Goal: Information Seeking & Learning: Compare options

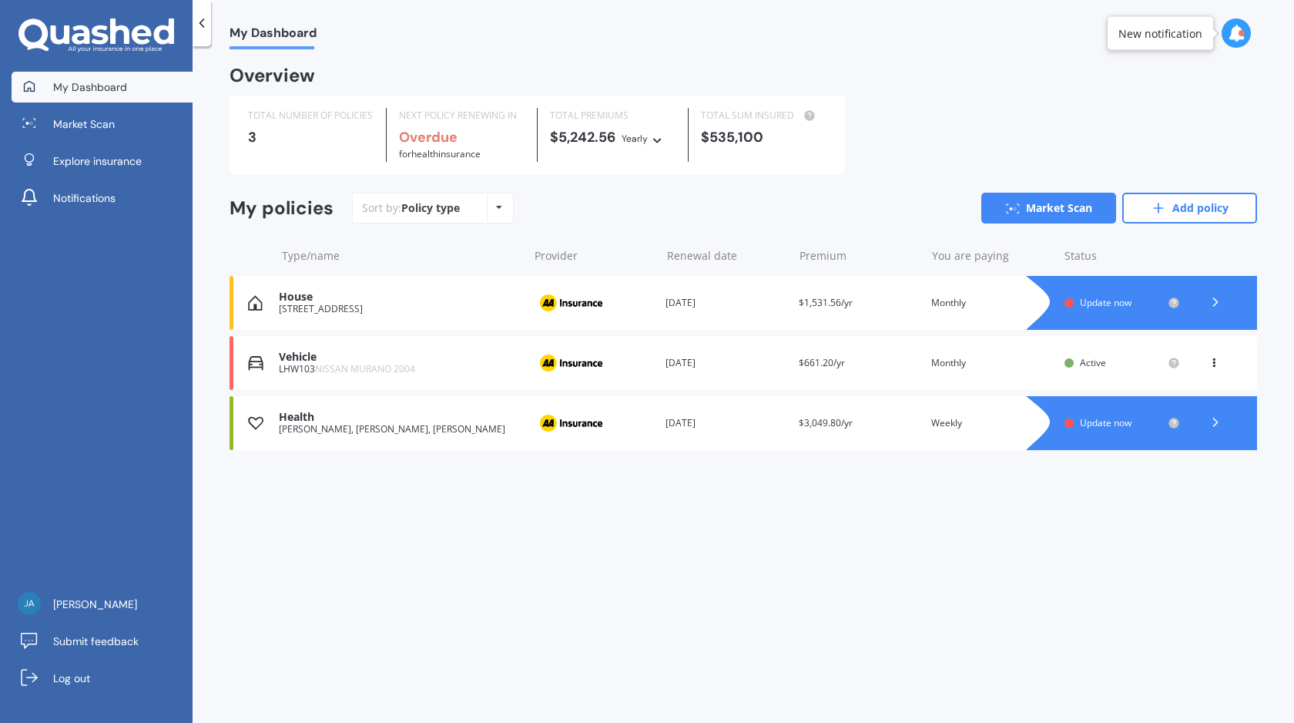
click at [419, 297] on div "House" at bounding box center [399, 296] width 241 height 13
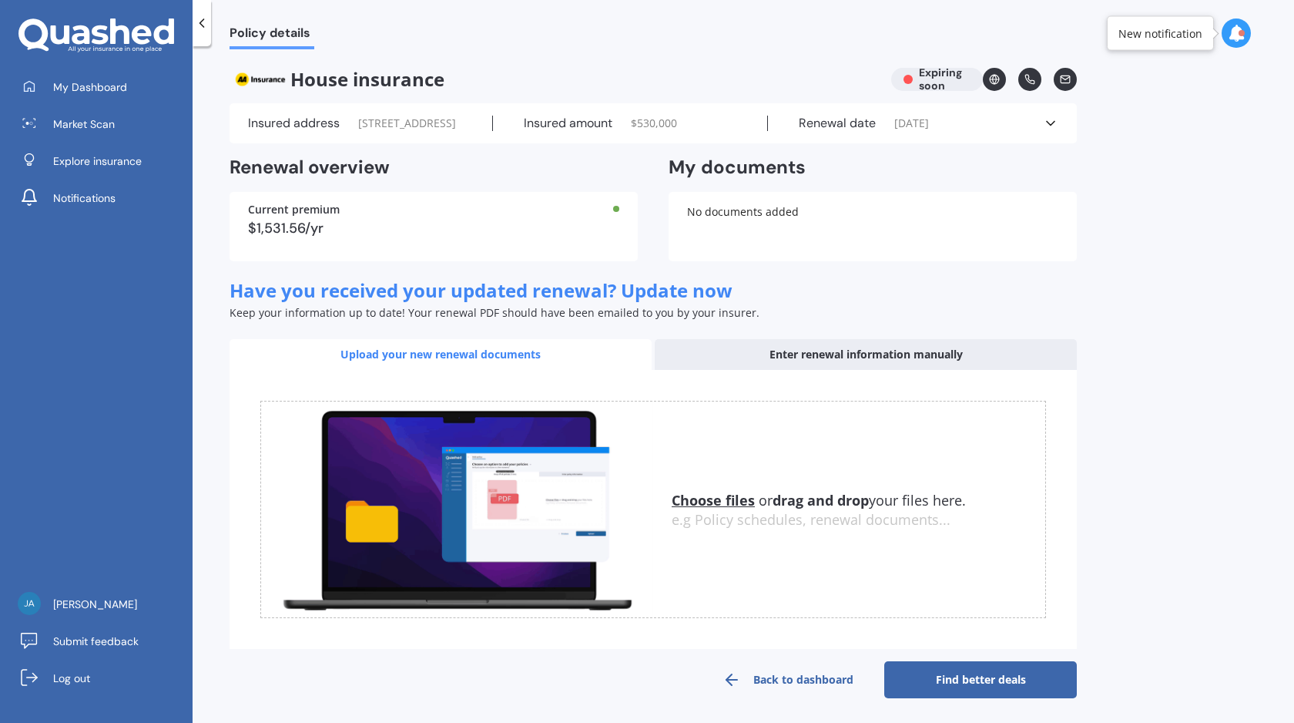
scroll to position [18, 0]
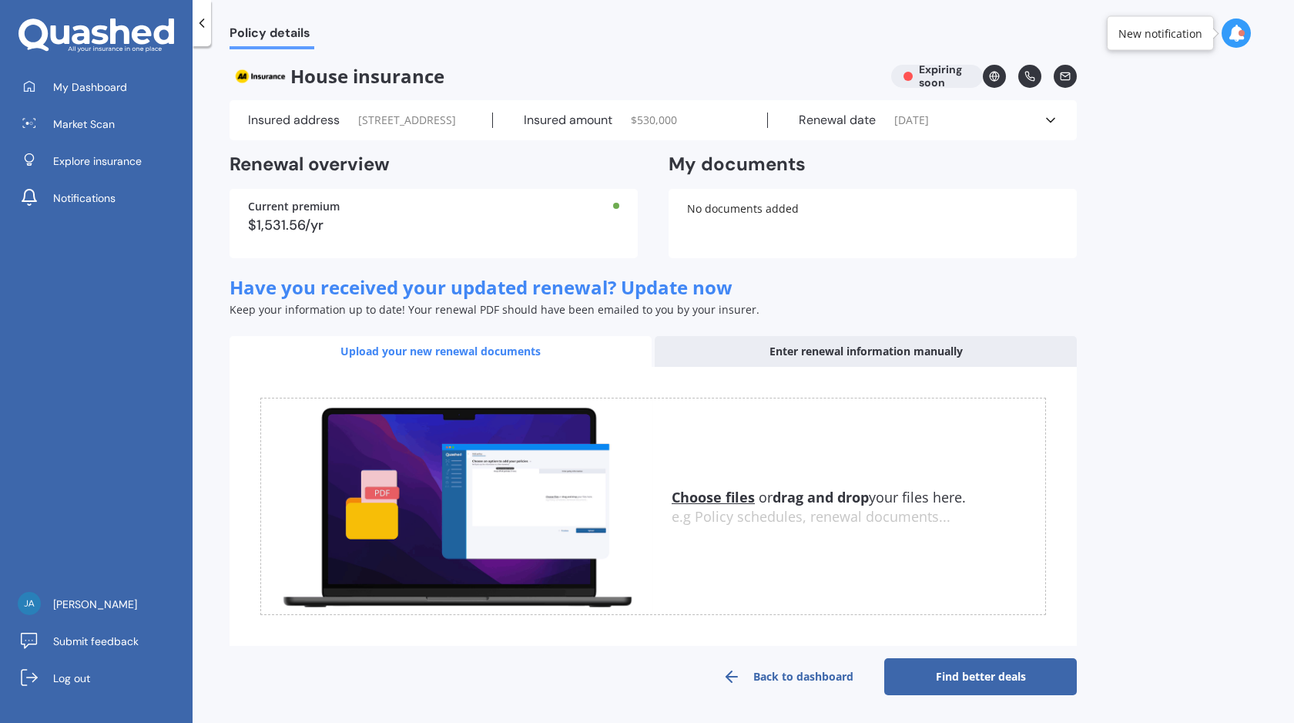
click at [737, 216] on div "No documents added" at bounding box center [873, 223] width 408 height 69
click at [697, 495] on u "Choose files" at bounding box center [713, 497] width 83 height 18
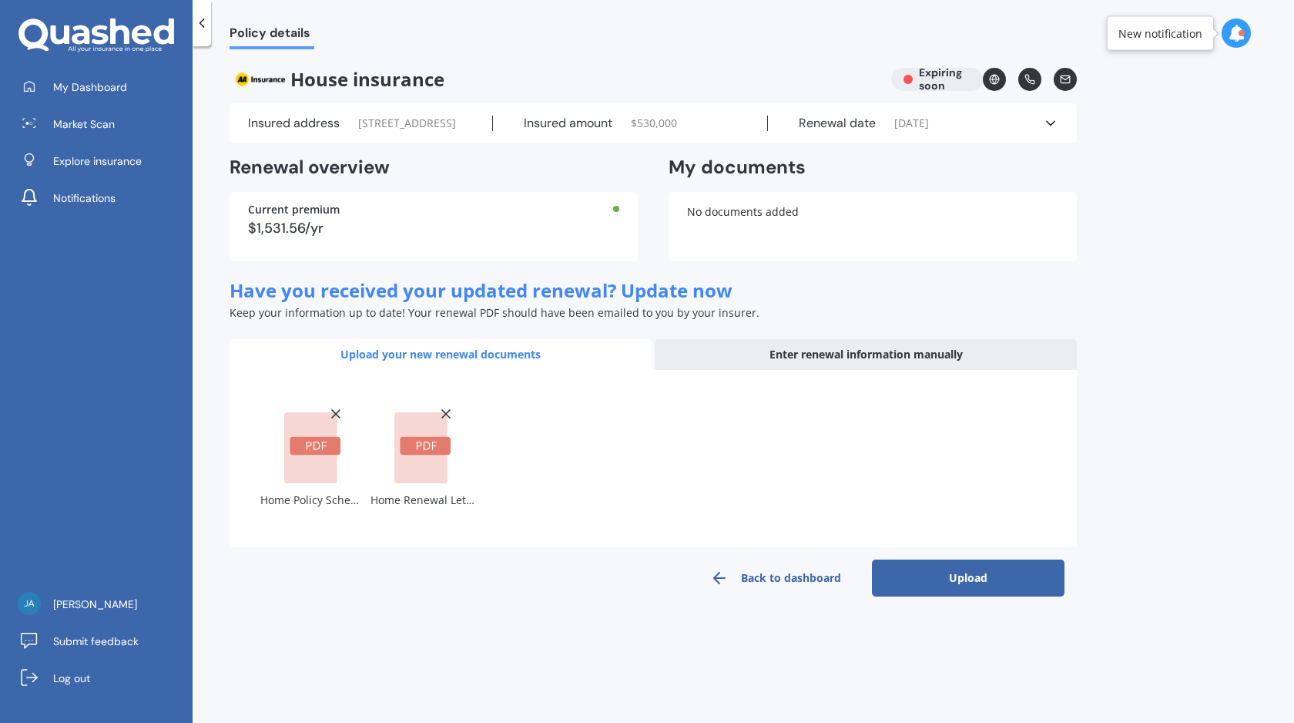
click at [961, 587] on button "Upload" at bounding box center [968, 577] width 193 height 37
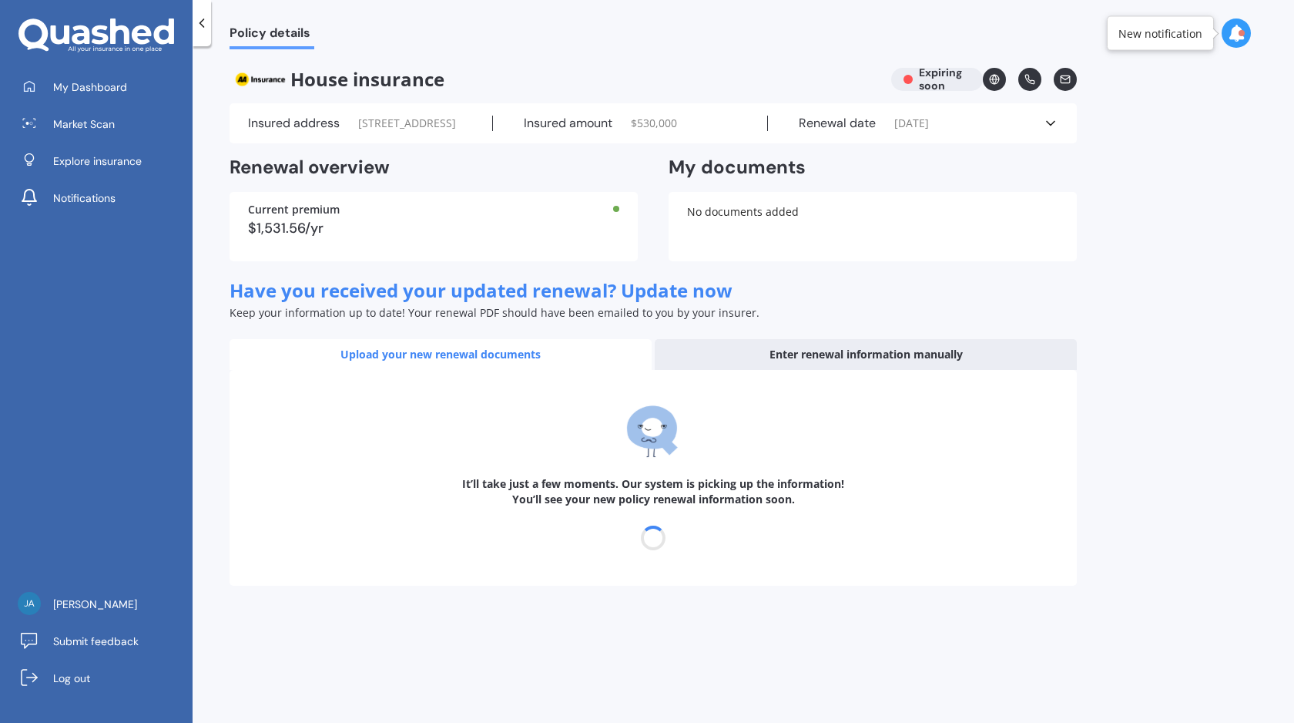
select select "04"
select select "09"
select select "2026"
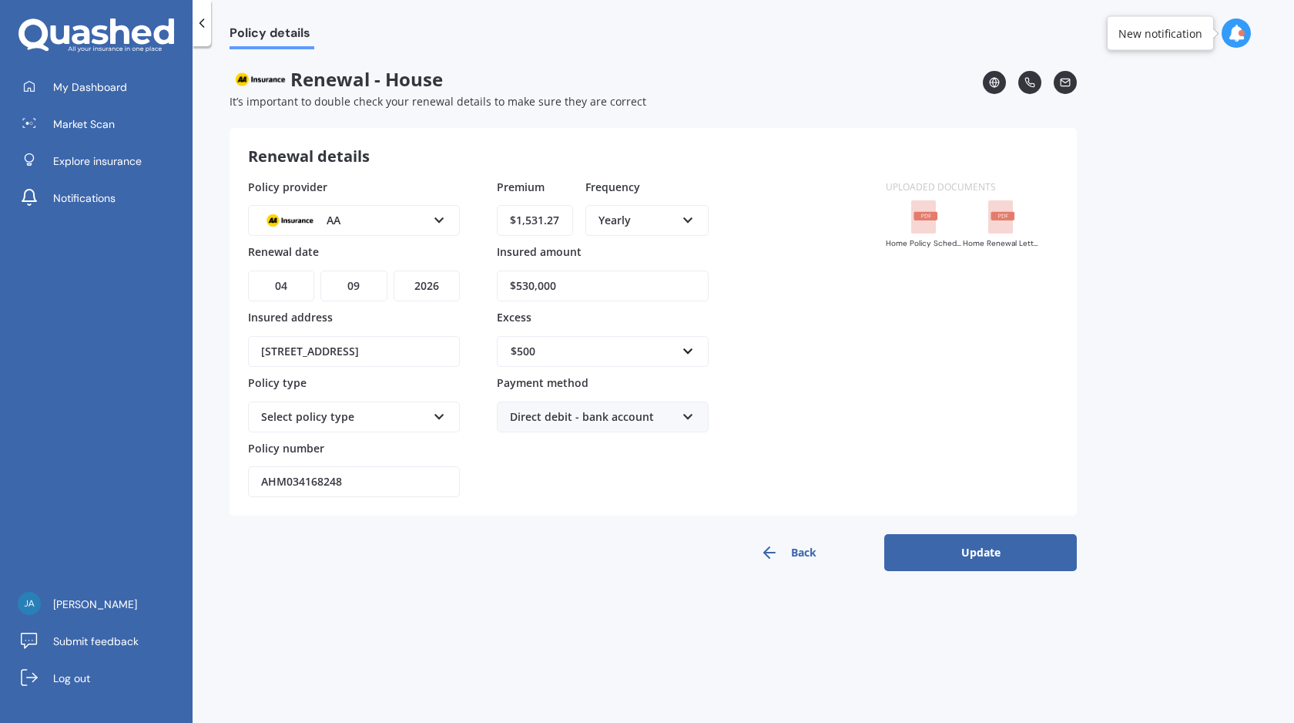
click at [393, 424] on div "Select policy type" at bounding box center [344, 416] width 166 height 17
click at [374, 439] on span "Home Insurance Policy" at bounding box center [320, 445] width 117 height 15
click at [570, 290] on input "$530,000" at bounding box center [603, 285] width 212 height 31
drag, startPoint x: 570, startPoint y: 290, endPoint x: 528, endPoint y: 290, distance: 41.6
click at [528, 290] on input "$530,000" at bounding box center [603, 285] width 212 height 31
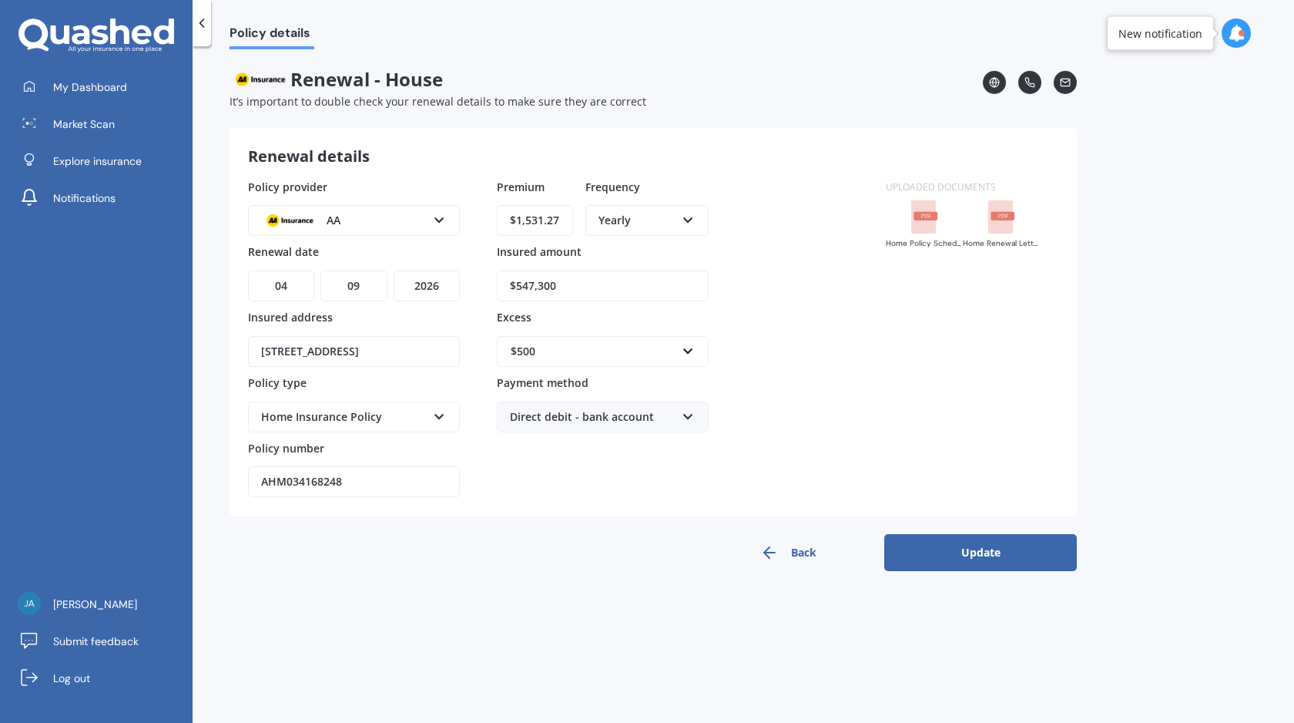
type input "$547,300"
click at [841, 373] on div "Policy provider AA AA AMI AMP ANZ ASB Ando BNZ Co-Operative Bank FMG Initio Kiw…" at bounding box center [557, 338] width 619 height 319
click at [979, 556] on button "Update" at bounding box center [980, 552] width 193 height 37
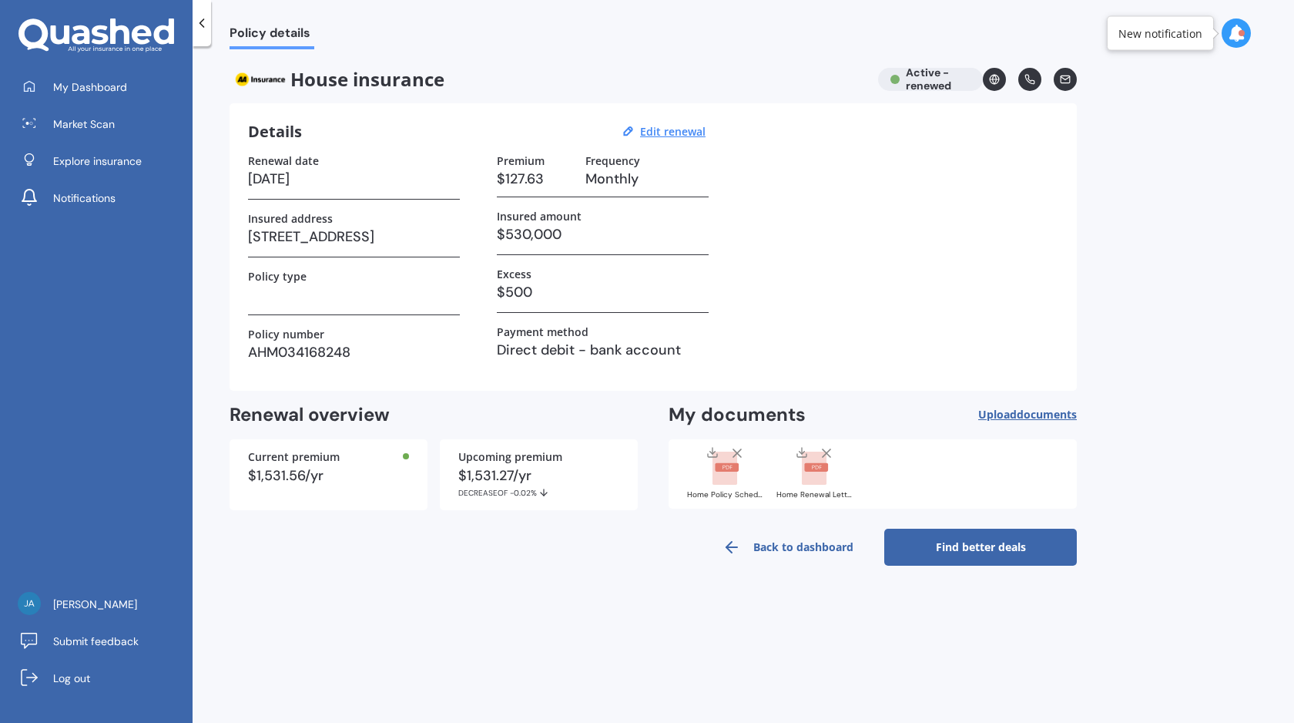
click at [984, 543] on link "Find better deals" at bounding box center [980, 546] width 193 height 37
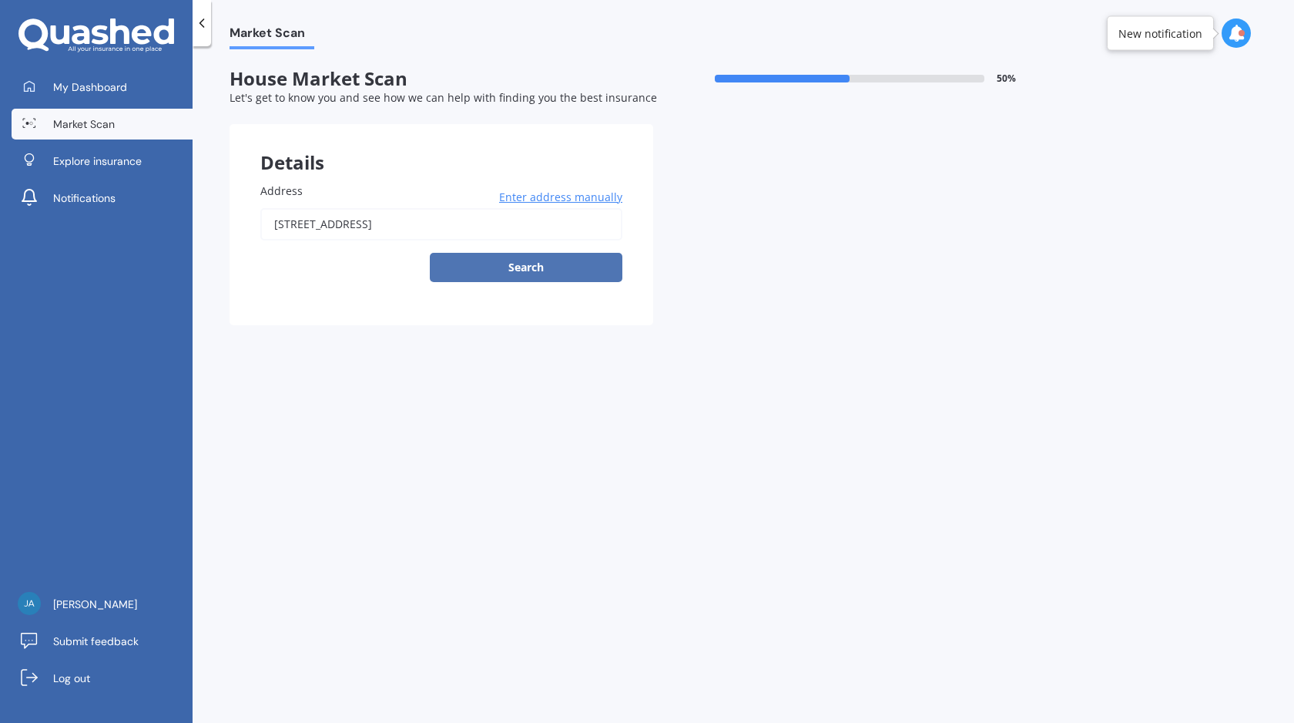
click at [548, 270] on button "Search" at bounding box center [526, 267] width 193 height 29
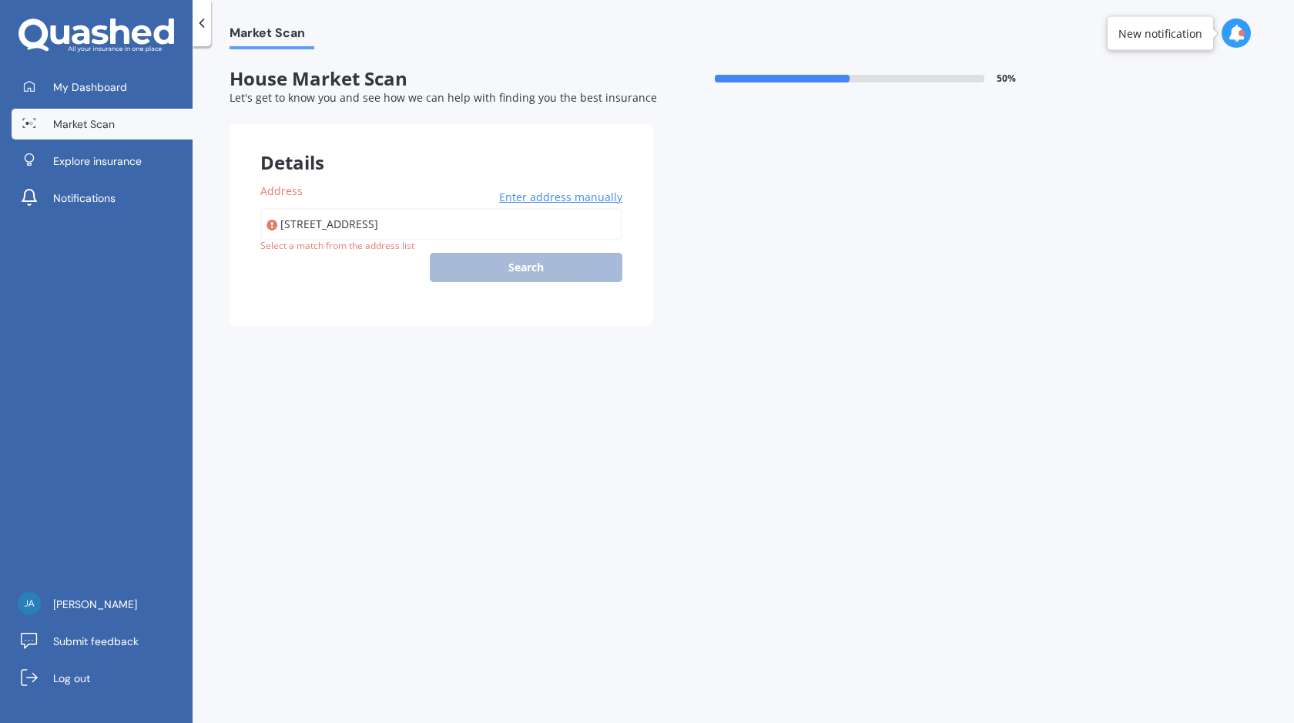
type input "[STREET_ADDRESS]"
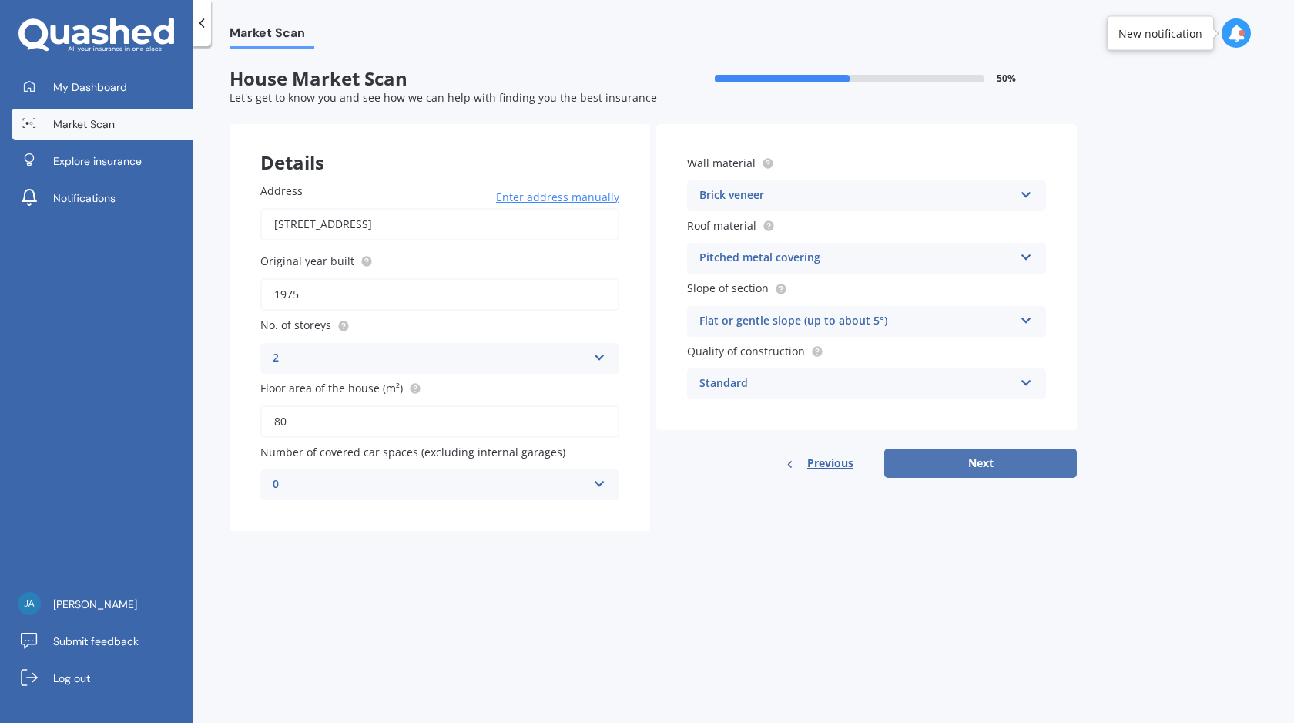
click at [966, 470] on button "Next" at bounding box center [980, 462] width 193 height 29
select select "24"
select select "10"
select select "1989"
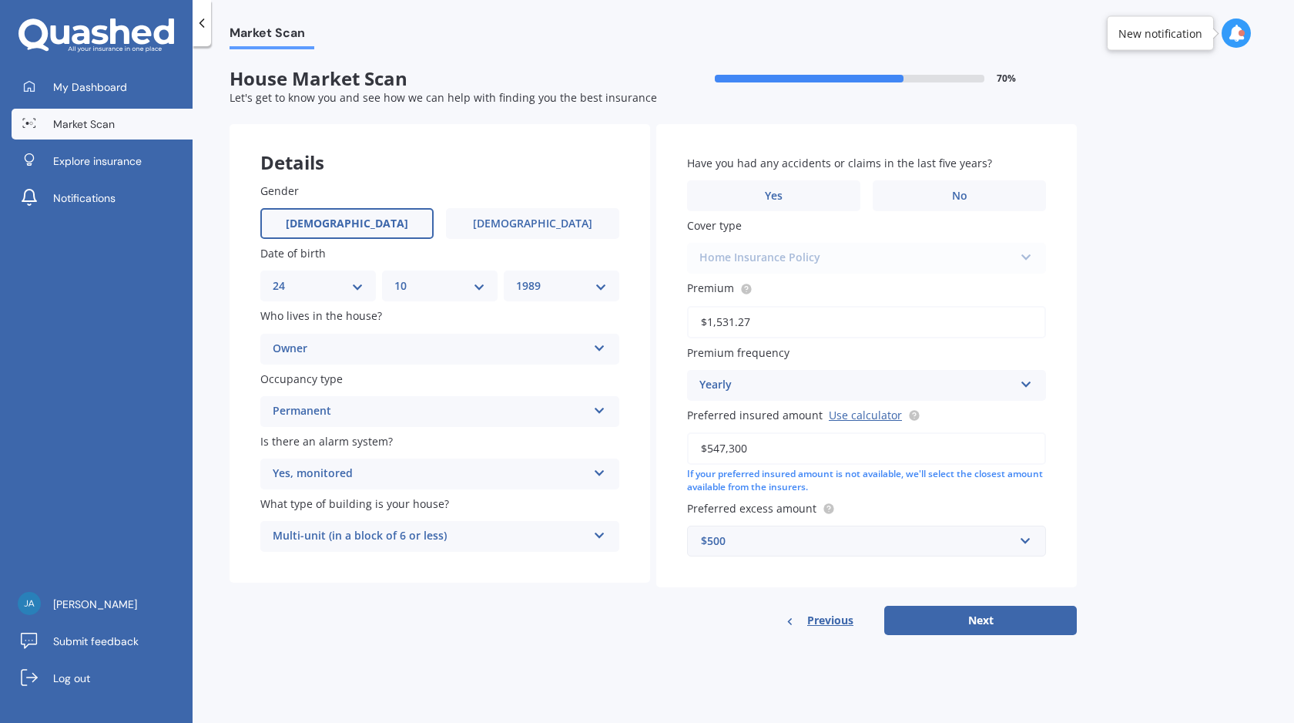
click at [455, 480] on div "Yes, monitored" at bounding box center [430, 474] width 314 height 18
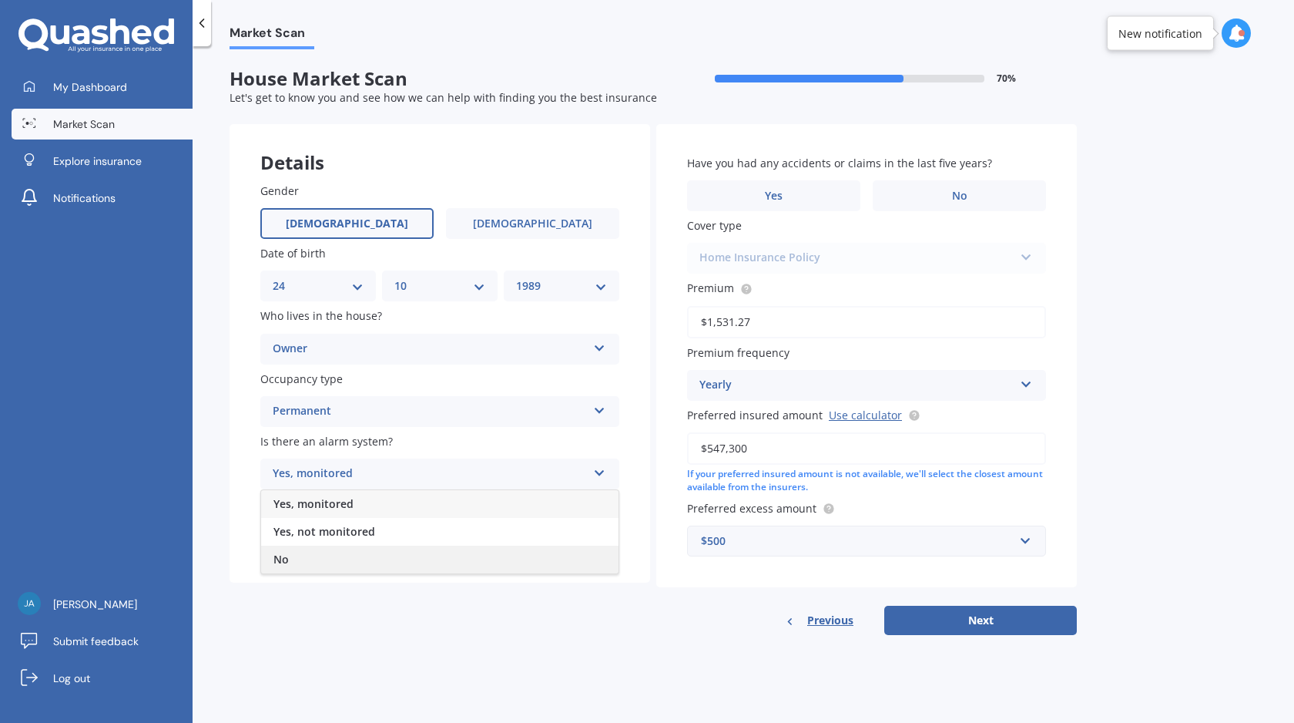
click at [357, 565] on div "No" at bounding box center [439, 559] width 357 height 28
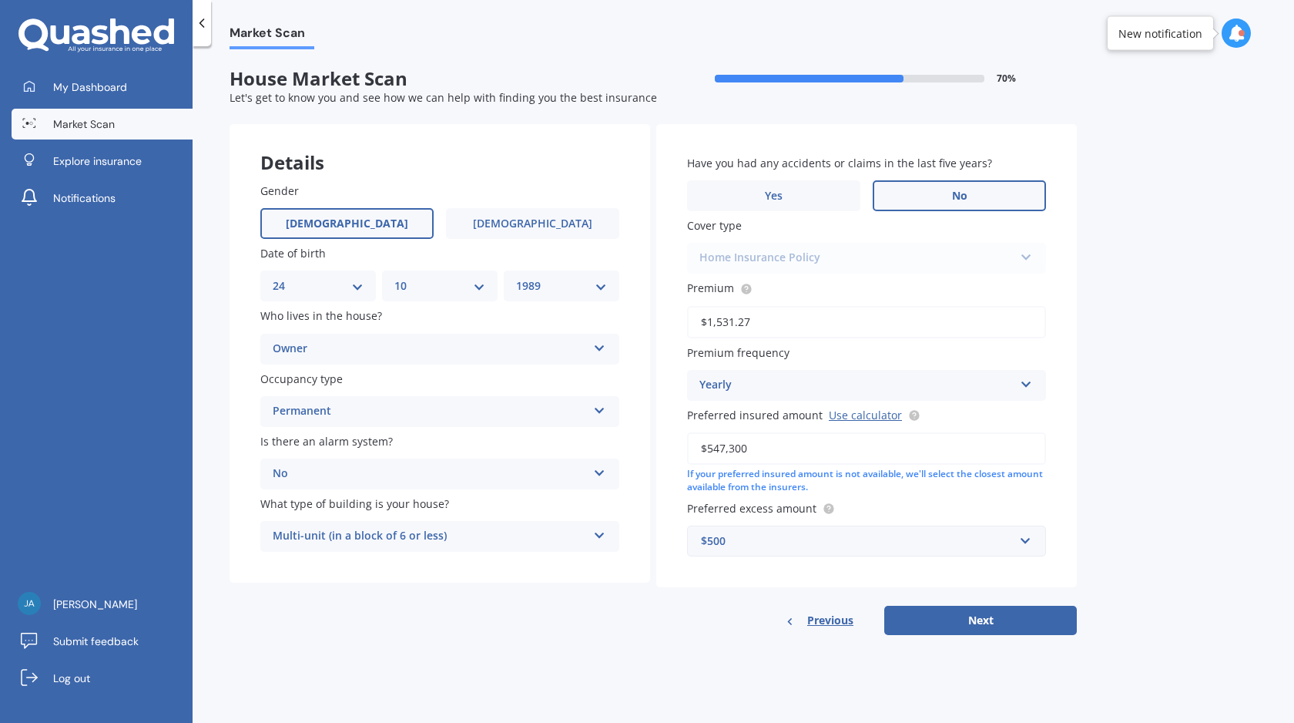
click at [916, 193] on label "No" at bounding box center [959, 195] width 173 height 31
click at [0, 0] on input "No" at bounding box center [0, 0] width 0 height 0
click at [955, 626] on button "Next" at bounding box center [980, 620] width 193 height 29
select select "24"
select select "10"
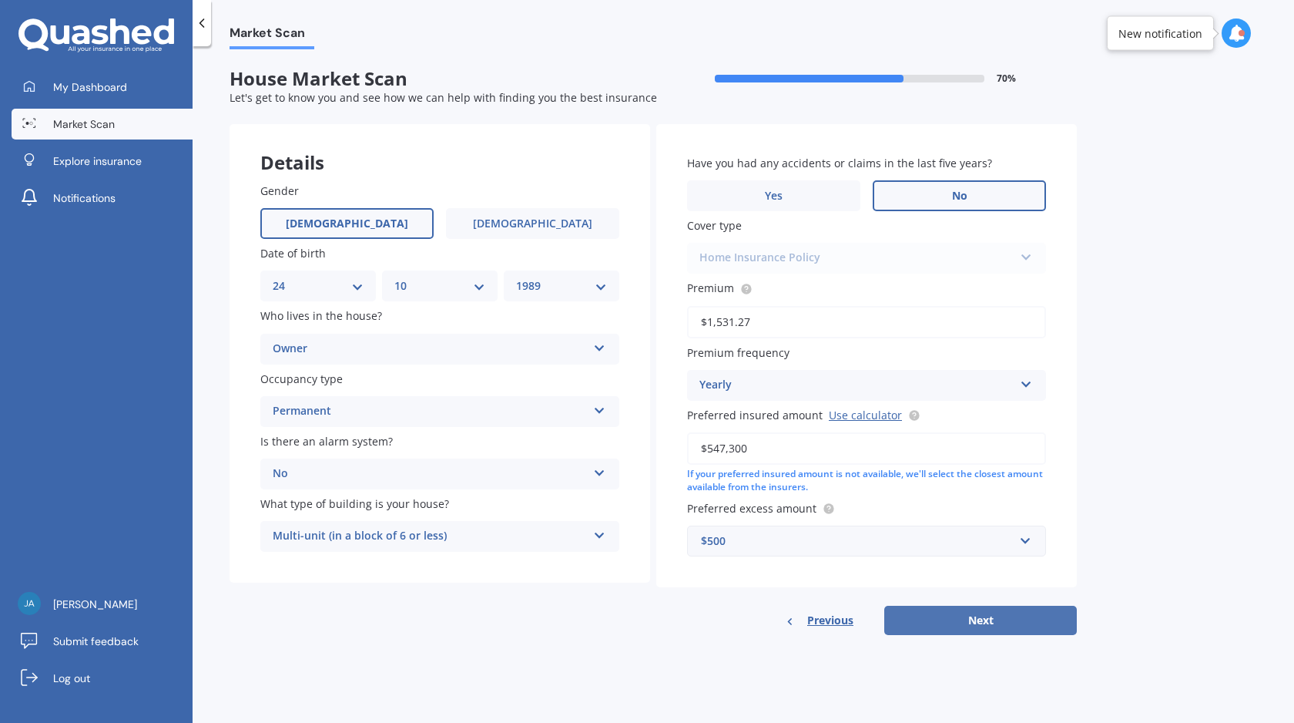
select select "1989"
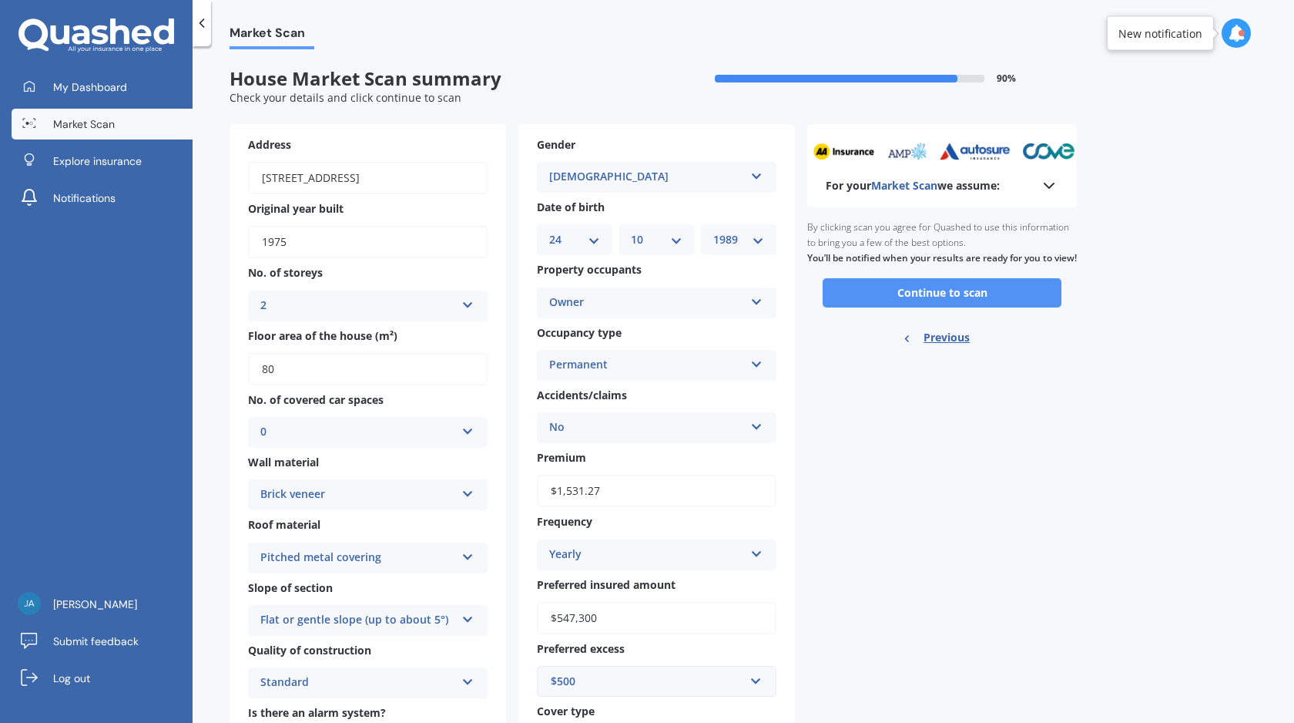
click at [921, 306] on button "Continue to scan" at bounding box center [942, 292] width 239 height 29
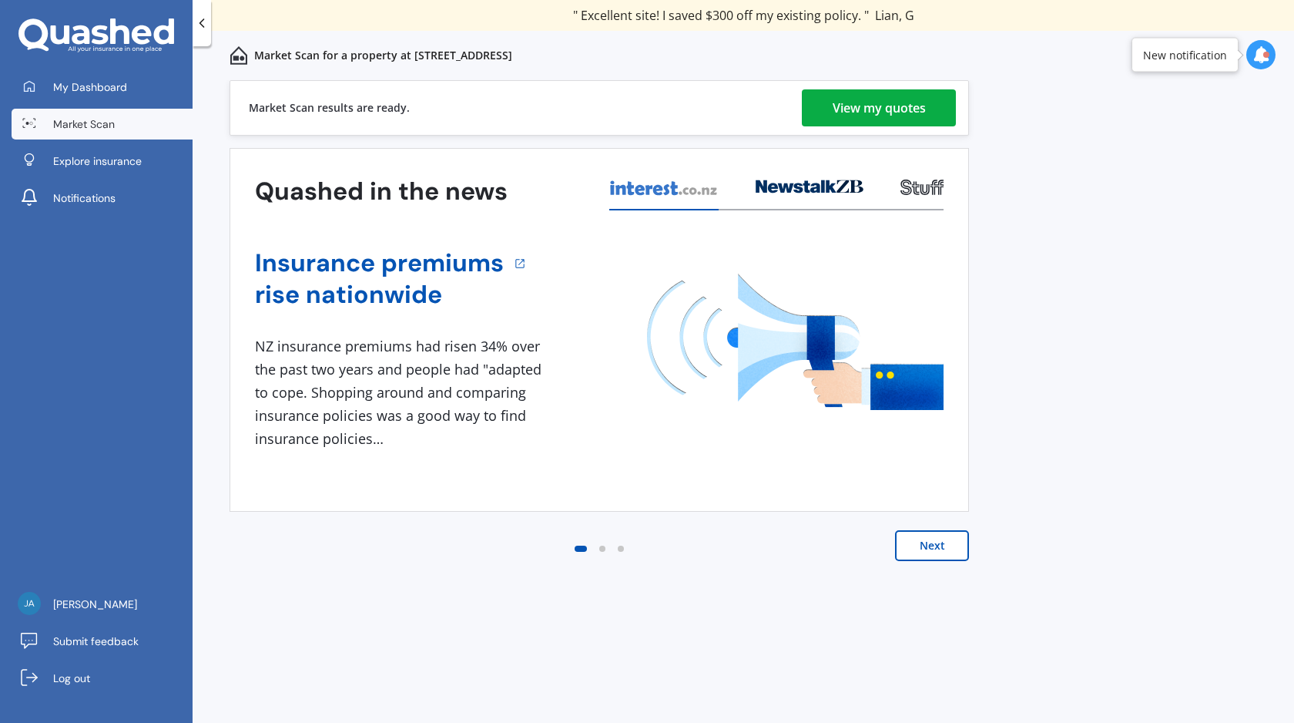
click at [877, 113] on div "View my quotes" at bounding box center [879, 107] width 93 height 37
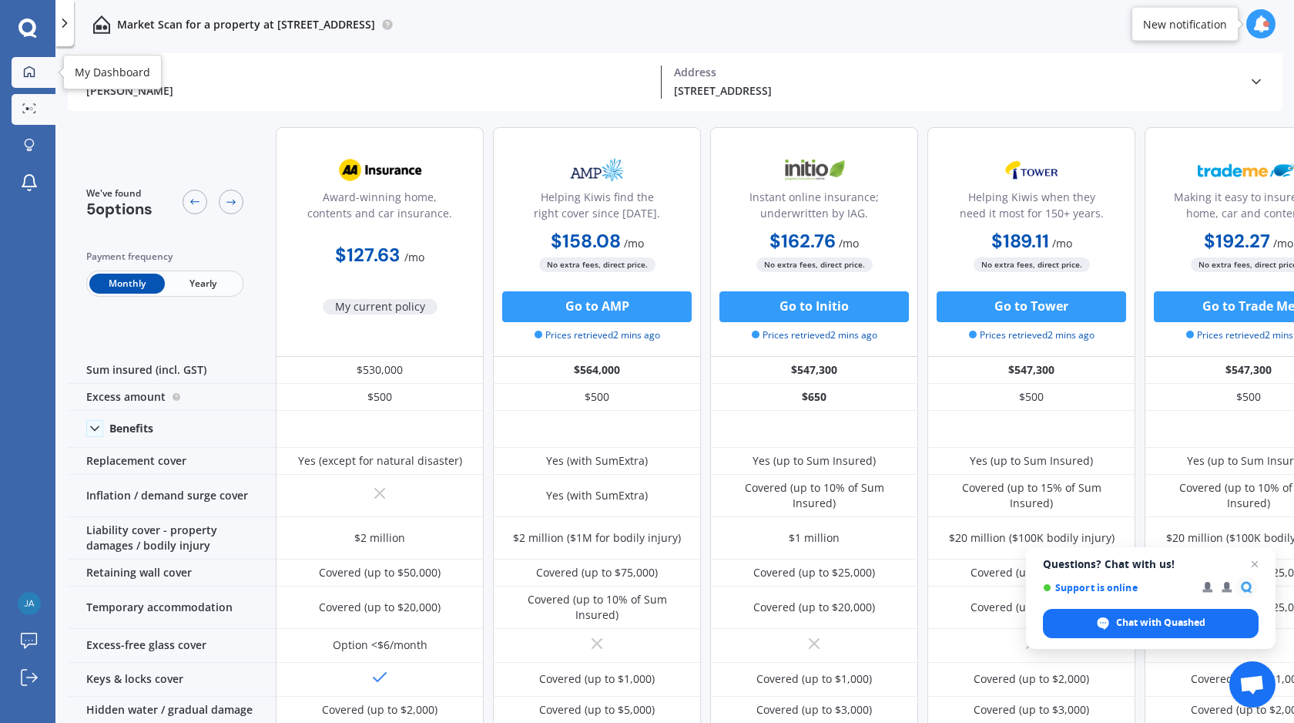
click at [32, 69] on icon at bounding box center [29, 71] width 12 height 12
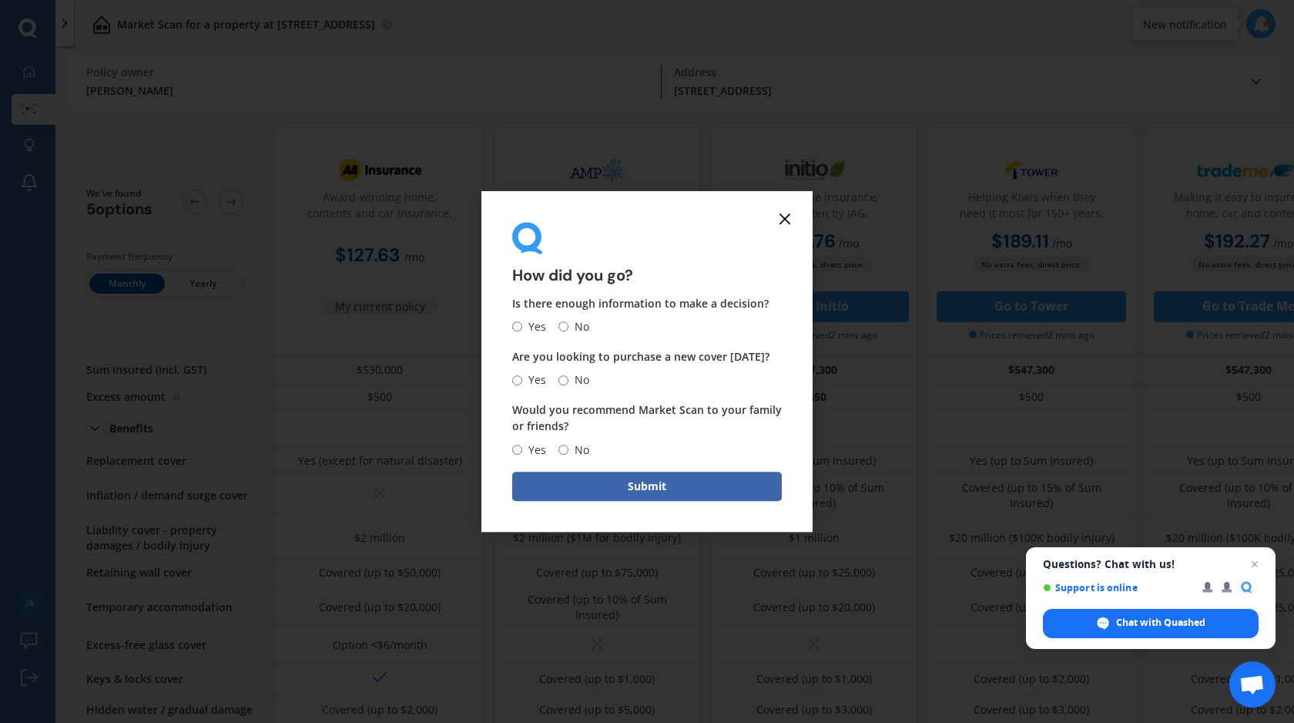
click at [519, 326] on input "Yes" at bounding box center [517, 327] width 10 height 10
radio input "true"
click at [565, 377] on input "No" at bounding box center [564, 380] width 10 height 10
radio input "true"
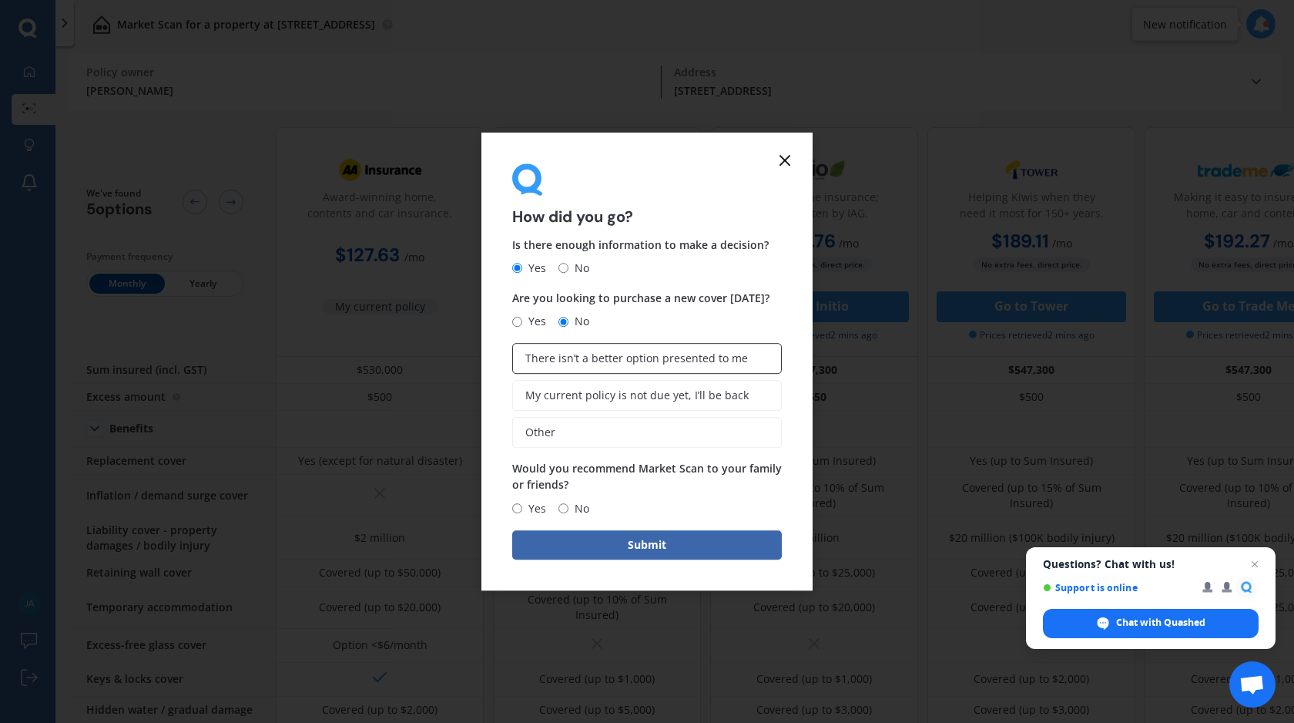
click at [592, 370] on label "There isn’t a better option presented to me" at bounding box center [647, 358] width 270 height 31
click at [0, 0] on input "There isn’t a better option presented to me" at bounding box center [0, 0] width 0 height 0
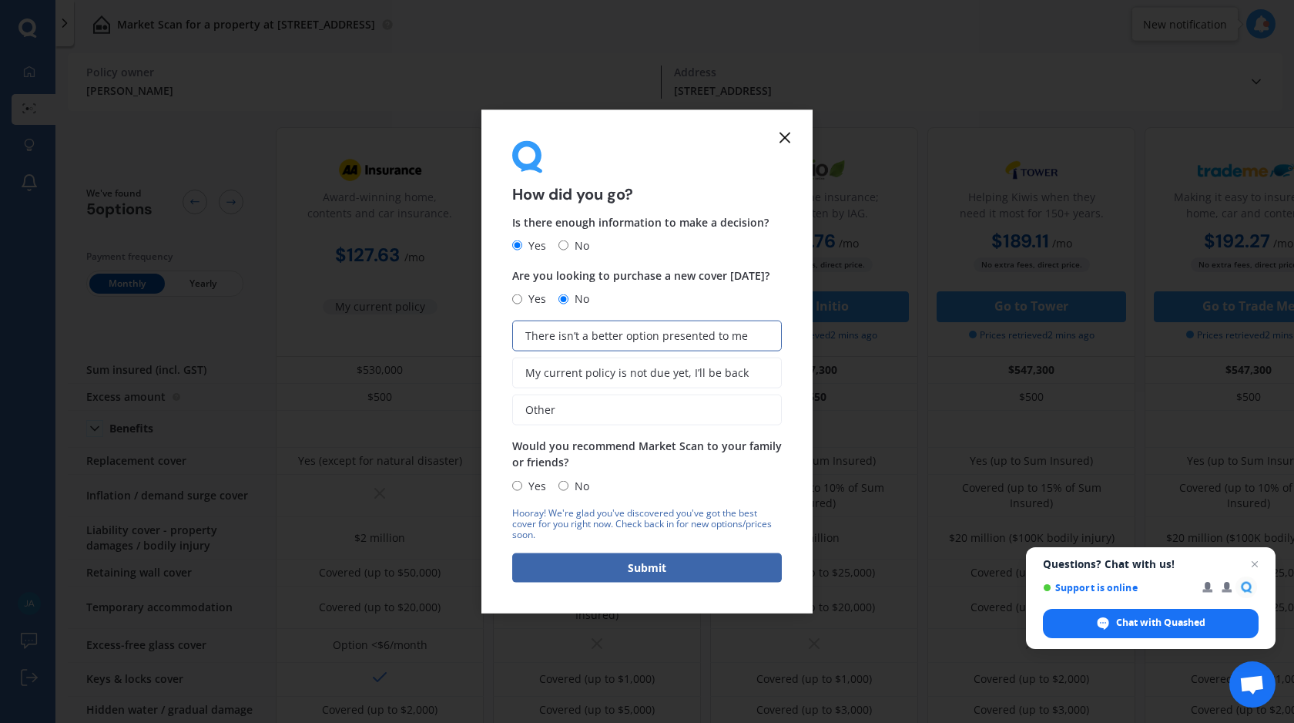
click at [520, 485] on input "Yes" at bounding box center [517, 486] width 10 height 10
radio input "true"
click at [625, 560] on button "Submit" at bounding box center [647, 566] width 270 height 29
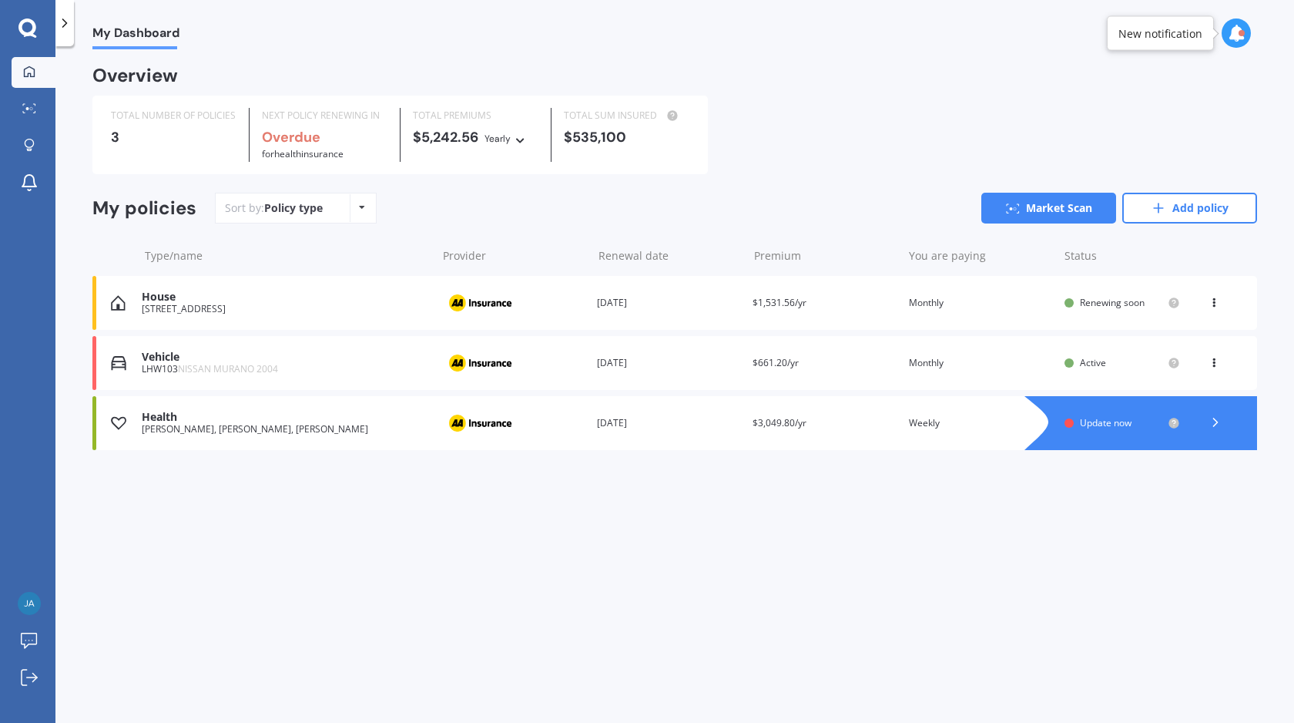
click at [411, 432] on div "[PERSON_NAME], [PERSON_NAME], [PERSON_NAME]" at bounding box center [285, 429] width 287 height 11
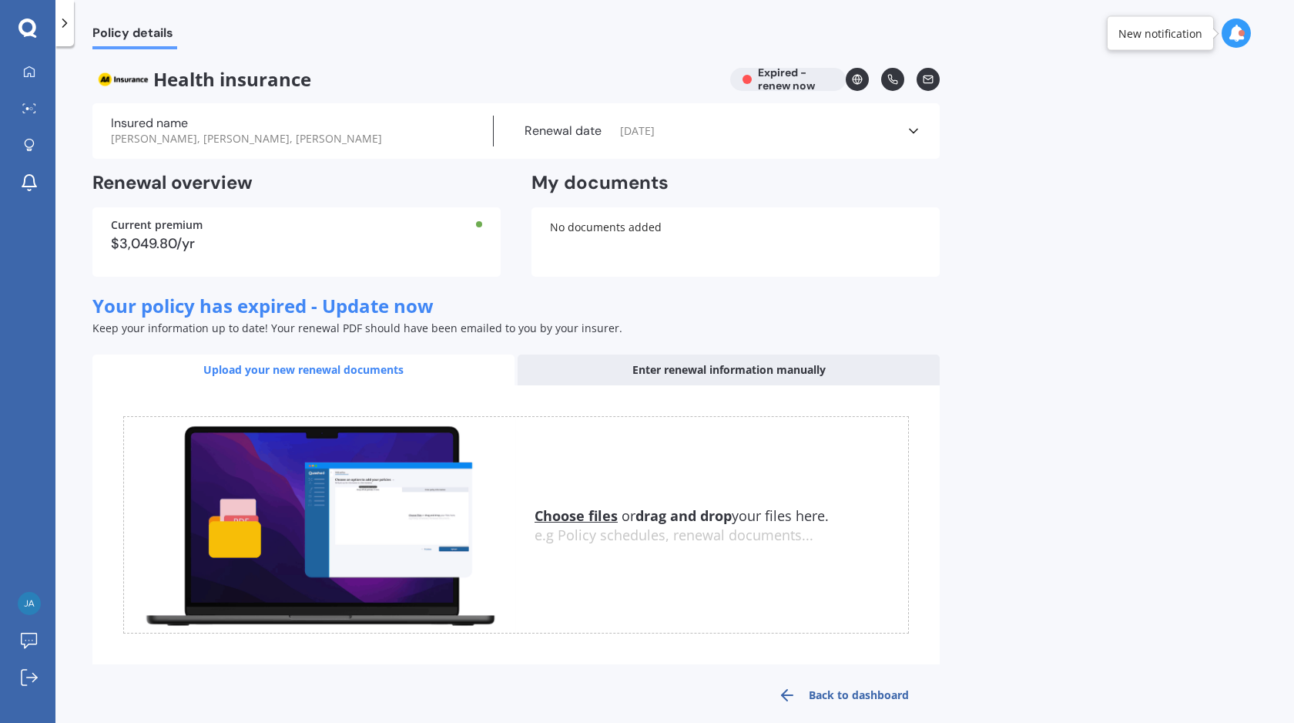
click at [627, 230] on div "No documents added" at bounding box center [736, 241] width 408 height 69
click at [711, 218] on div "No documents added" at bounding box center [736, 241] width 408 height 69
click at [584, 506] on u "Choose files" at bounding box center [576, 515] width 83 height 18
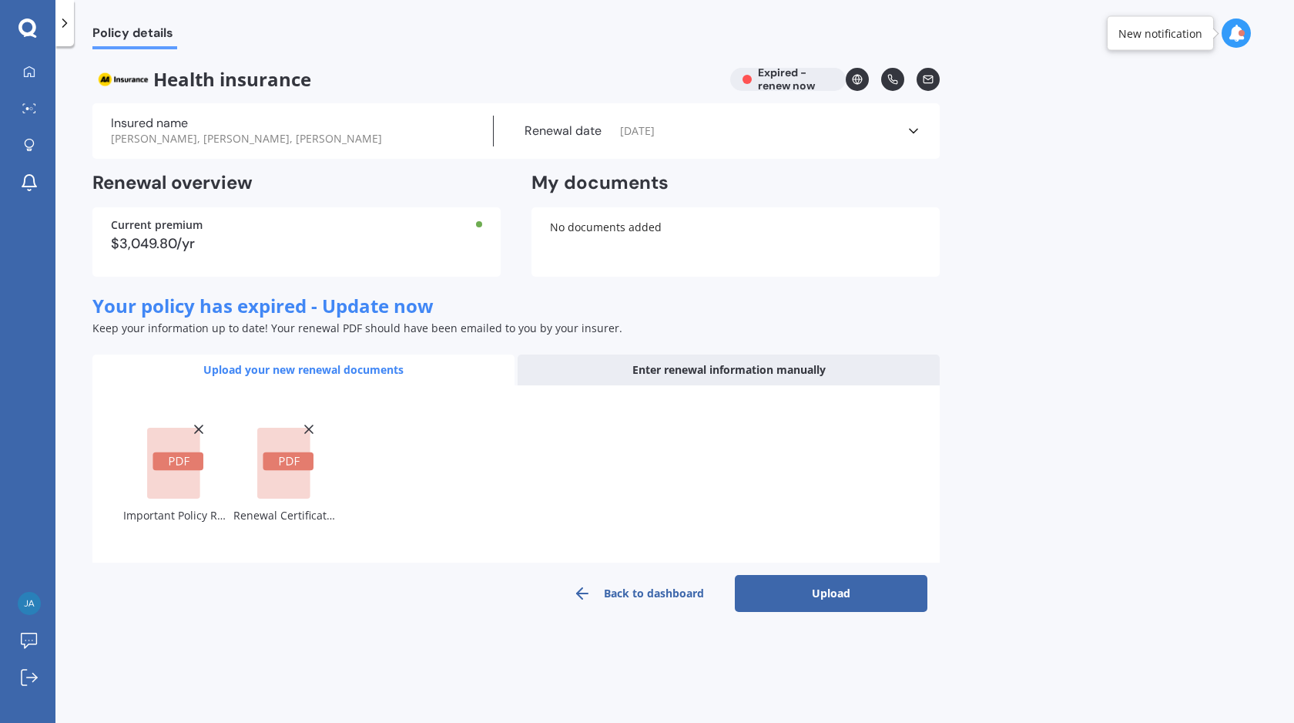
click at [652, 583] on link "Back to dashboard" at bounding box center [638, 593] width 193 height 37
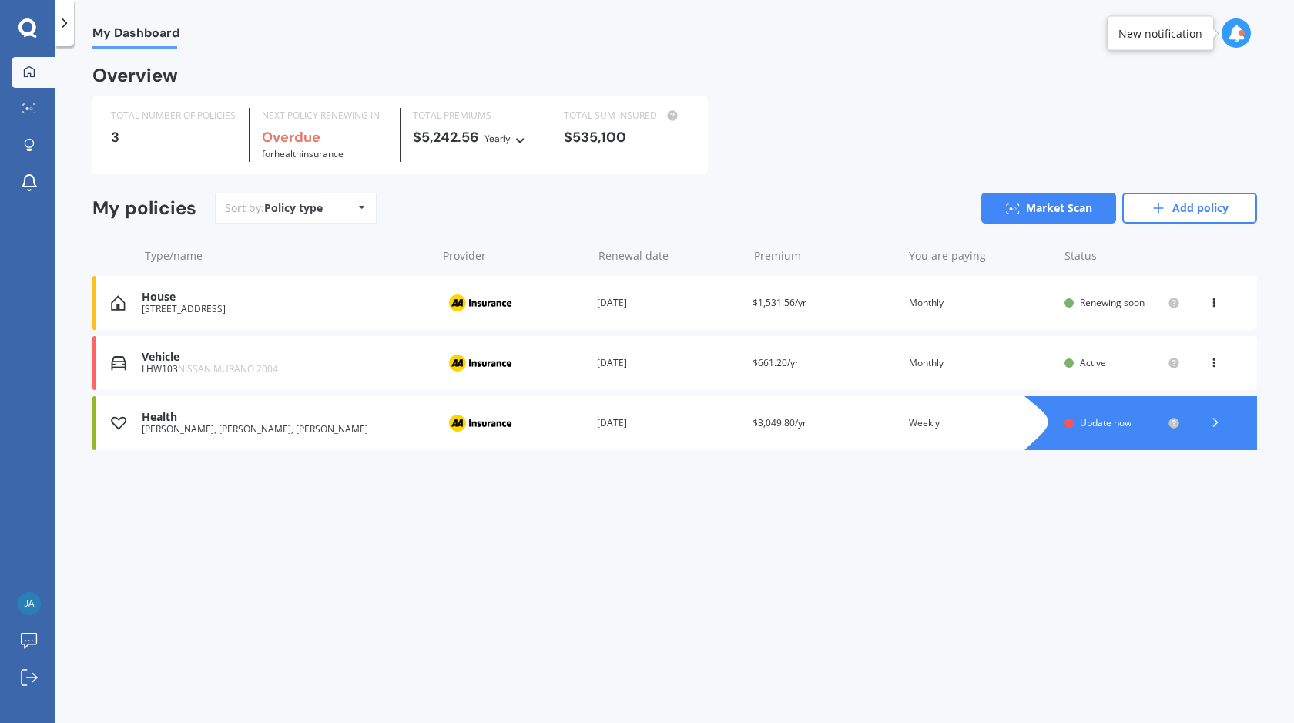
click at [830, 422] on div "Premium $3,049.80/yr" at bounding box center [824, 422] width 143 height 15
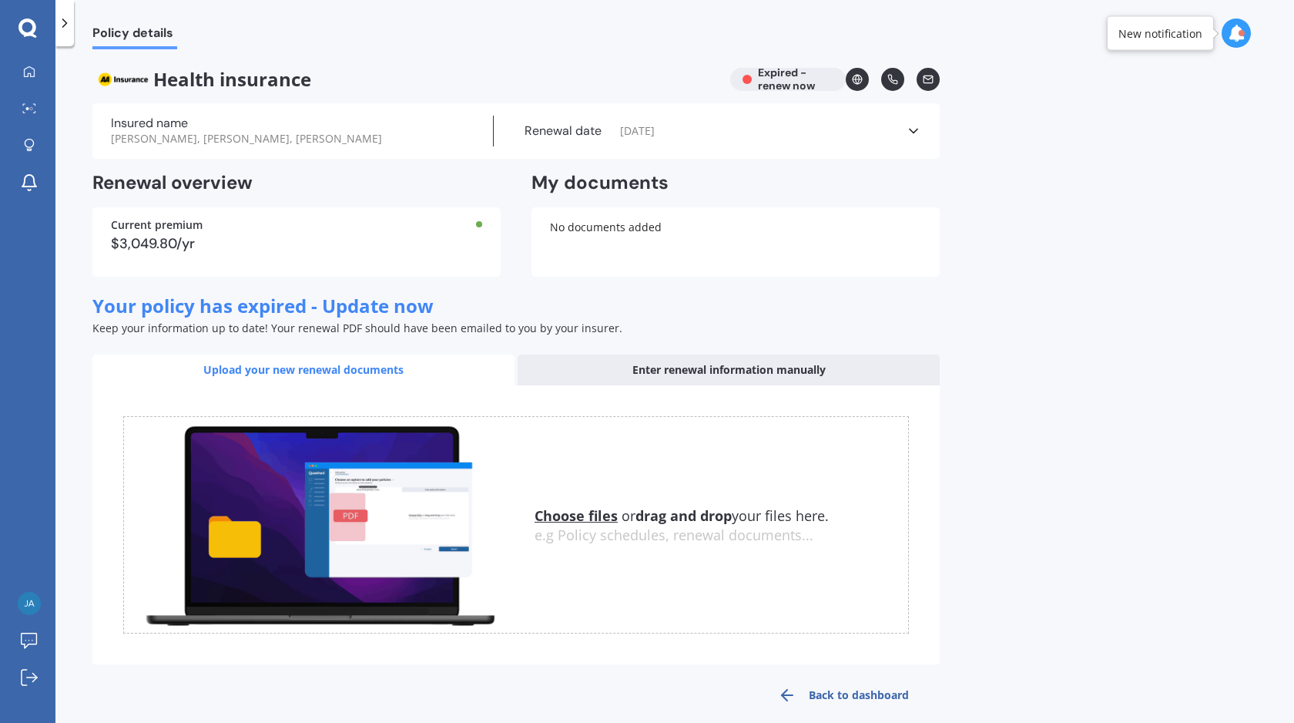
scroll to position [3, 0]
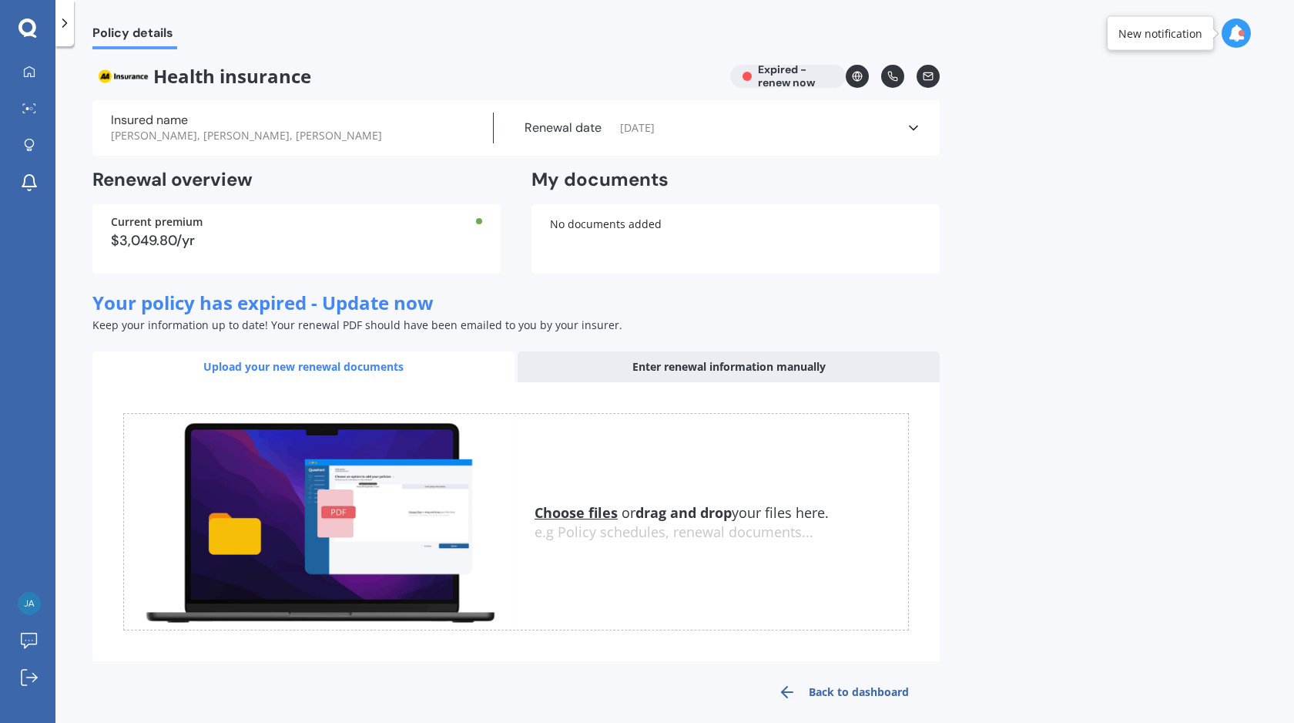
click at [770, 73] on div "Health insurance Expired - renew now" at bounding box center [515, 76] width 847 height 23
click at [911, 121] on icon at bounding box center [913, 127] width 15 height 15
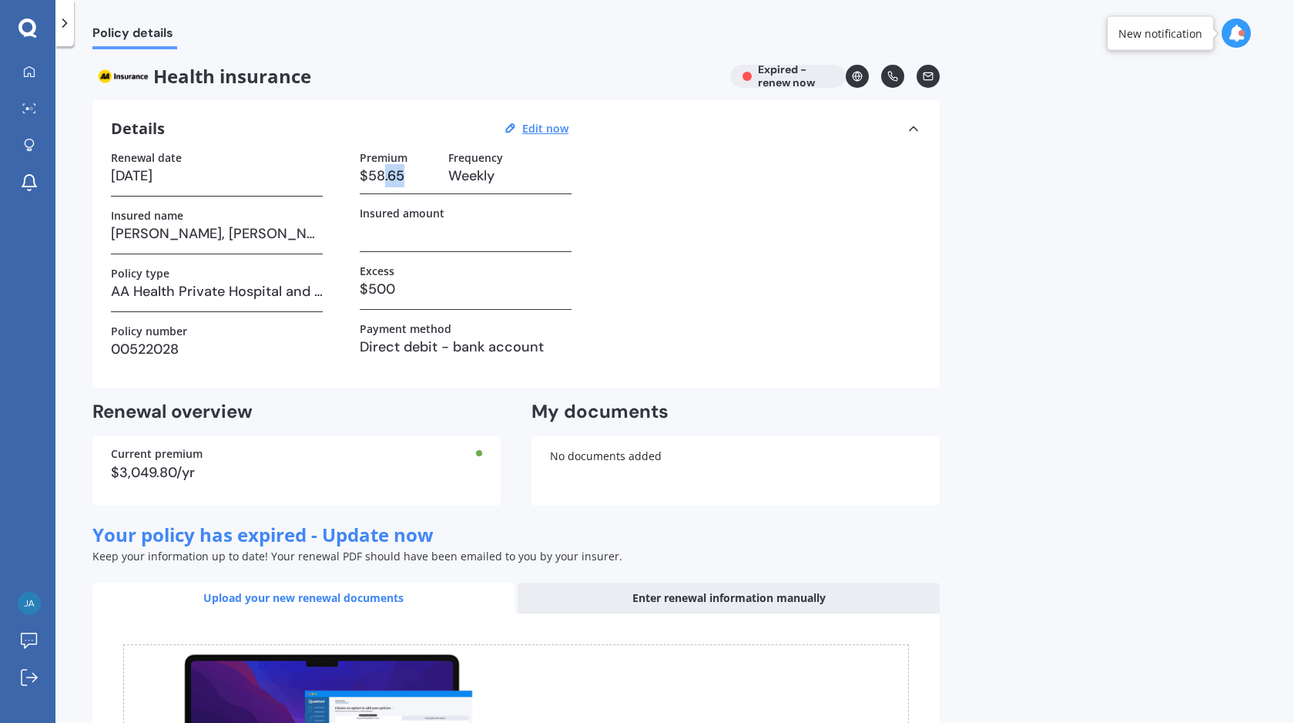
drag, startPoint x: 386, startPoint y: 175, endPoint x: 417, endPoint y: 175, distance: 30.8
click at [417, 175] on h3 "$58.65" at bounding box center [398, 175] width 76 height 23
click at [451, 174] on h3 "Weekly" at bounding box center [509, 175] width 123 height 23
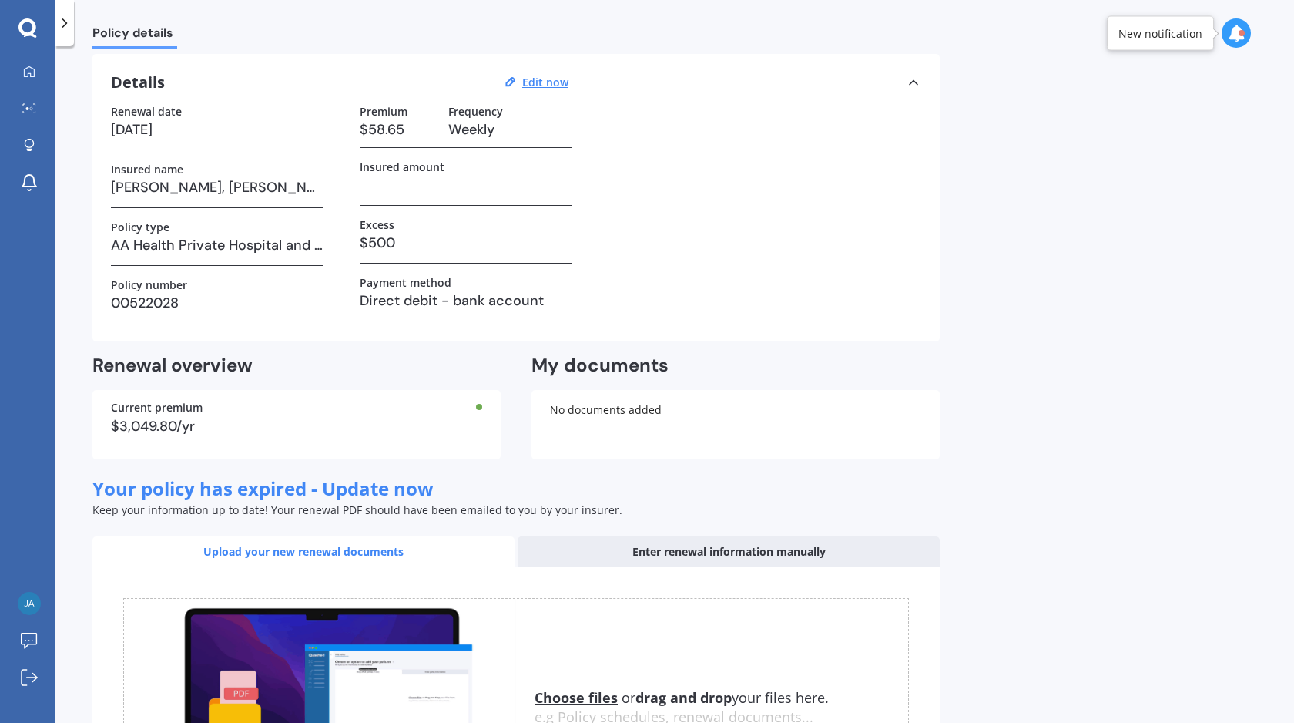
scroll to position [35, 0]
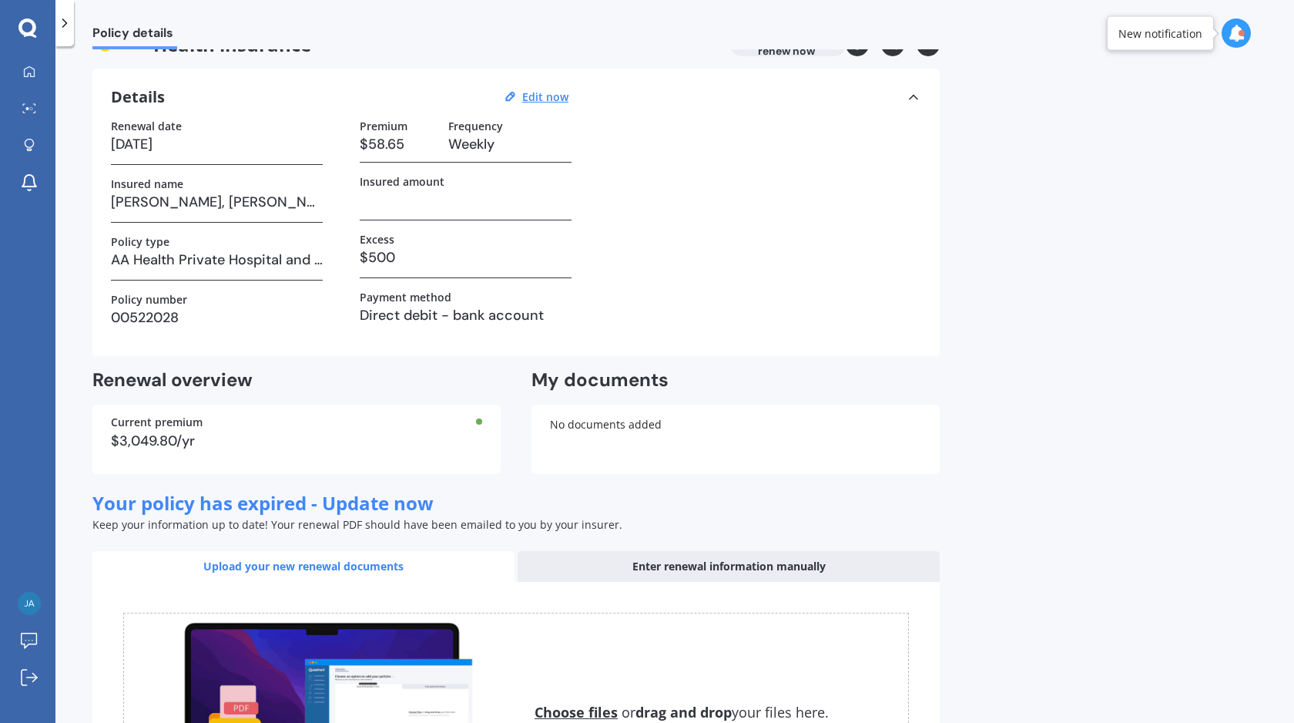
click at [427, 203] on h3 at bounding box center [466, 199] width 212 height 23
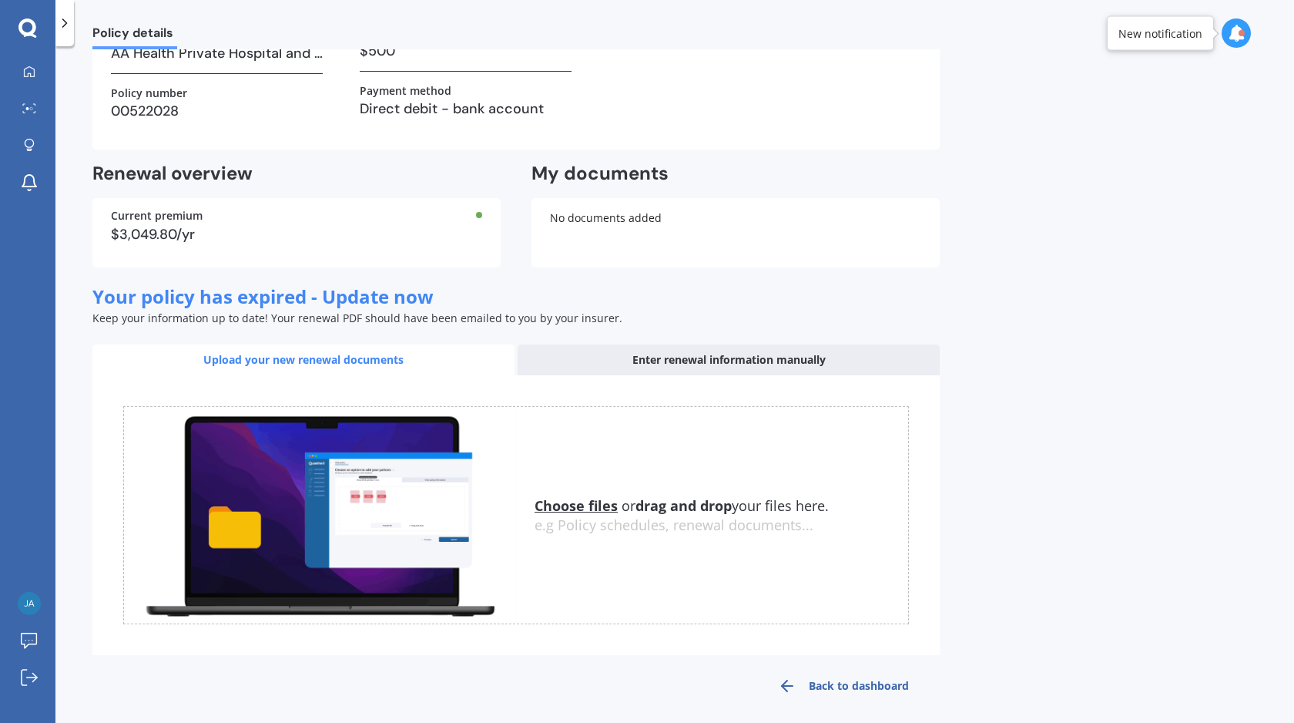
scroll to position [250, 0]
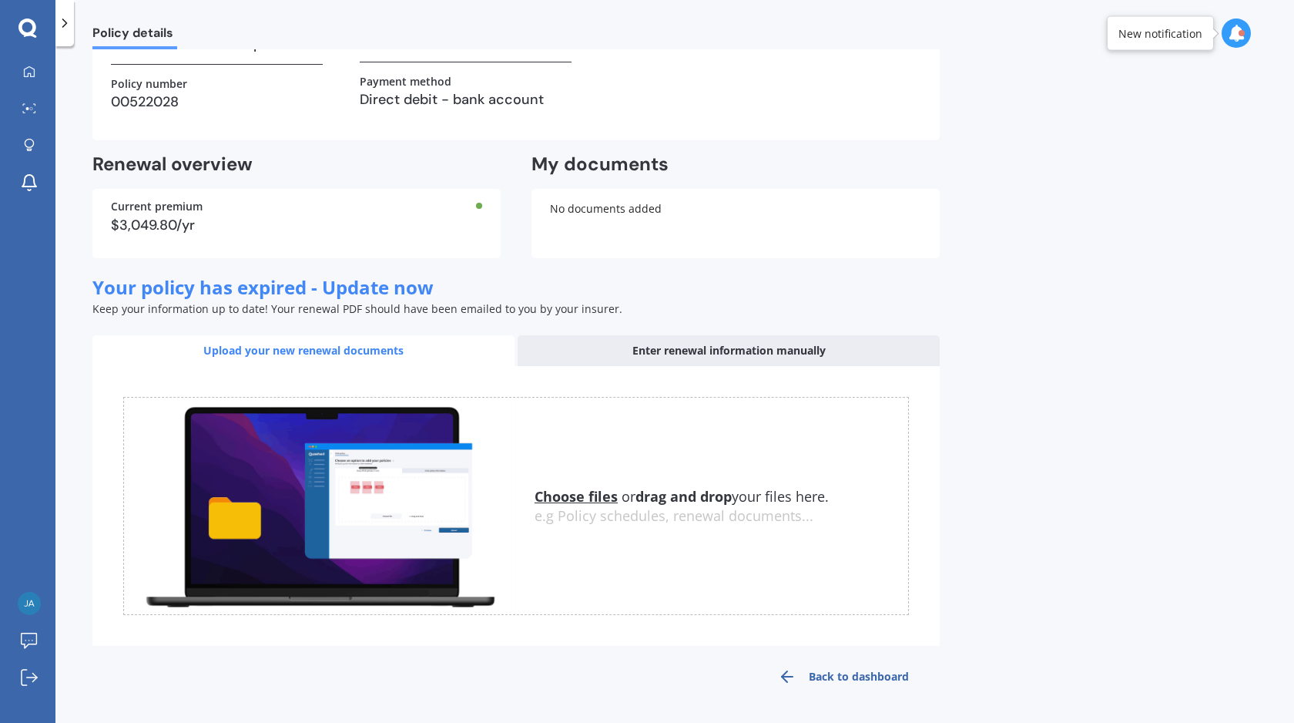
click at [604, 496] on u "Choose files" at bounding box center [576, 496] width 83 height 18
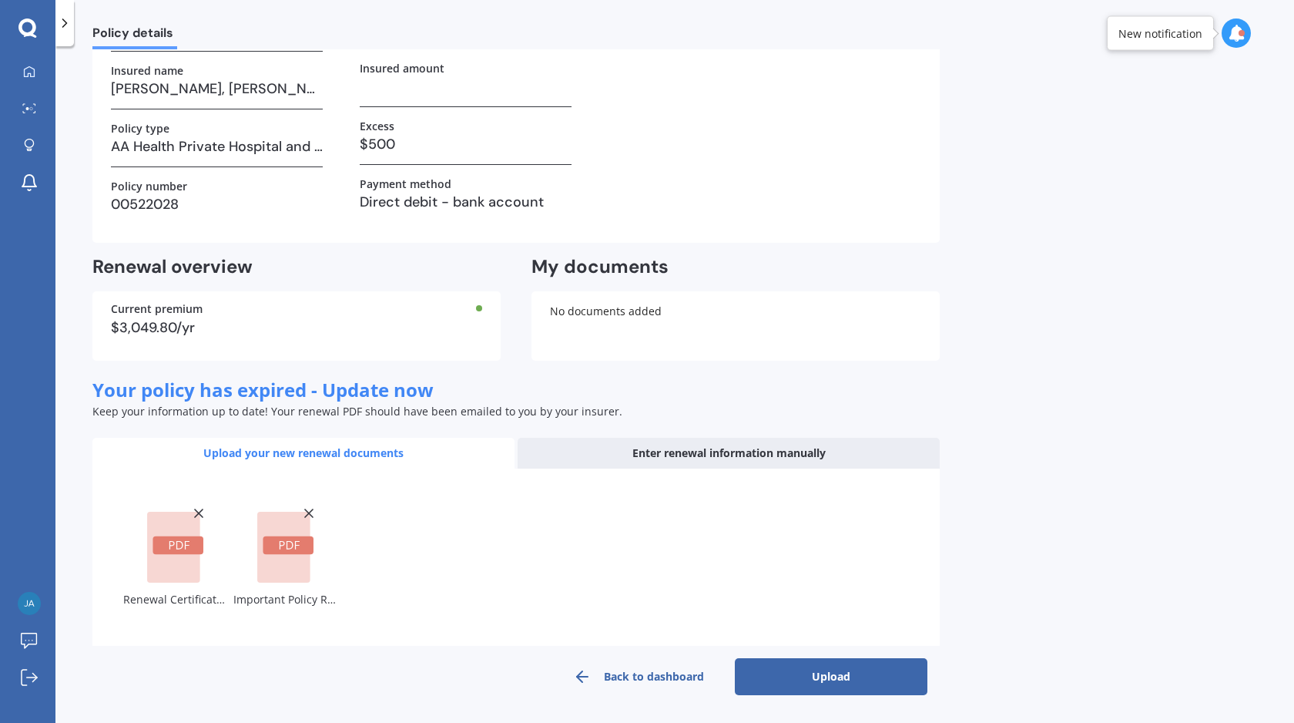
click at [803, 670] on button "Upload" at bounding box center [831, 676] width 193 height 37
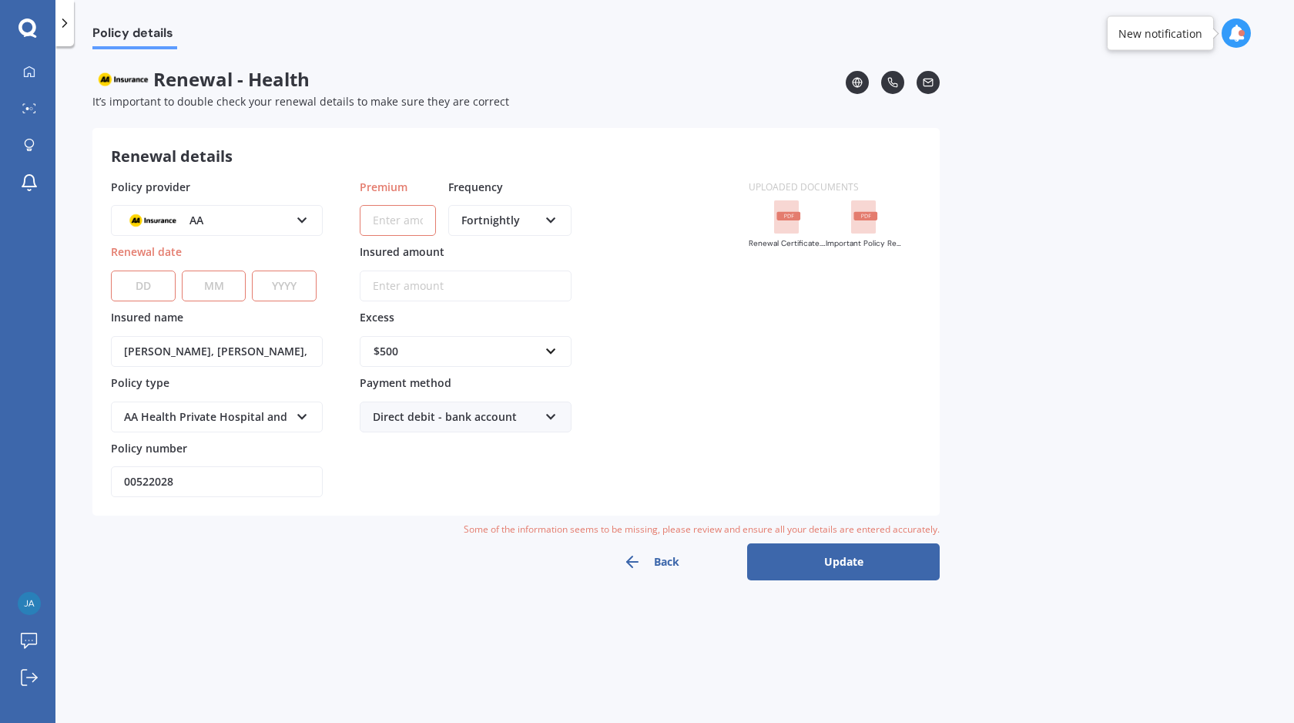
scroll to position [0, 0]
click at [153, 288] on select "DD 01 02 03 04 05 06 07 08 09 10 11 12 13 14 15 16 17 18 19 20 21 22 23 24 25 2…" at bounding box center [143, 285] width 65 height 31
click at [139, 282] on select "DD 01 02 03 04 05 06 07 08 09 10 11 12 13 14 15 16 17 18 19 20 21 22 23 24 25 2…" at bounding box center [143, 285] width 65 height 31
select select "16"
click at [111, 270] on select "DD 01 02 03 04 05 06 07 08 09 10 11 12 13 14 15 16 17 18 19 20 21 22 23 24 25 2…" at bounding box center [143, 285] width 65 height 31
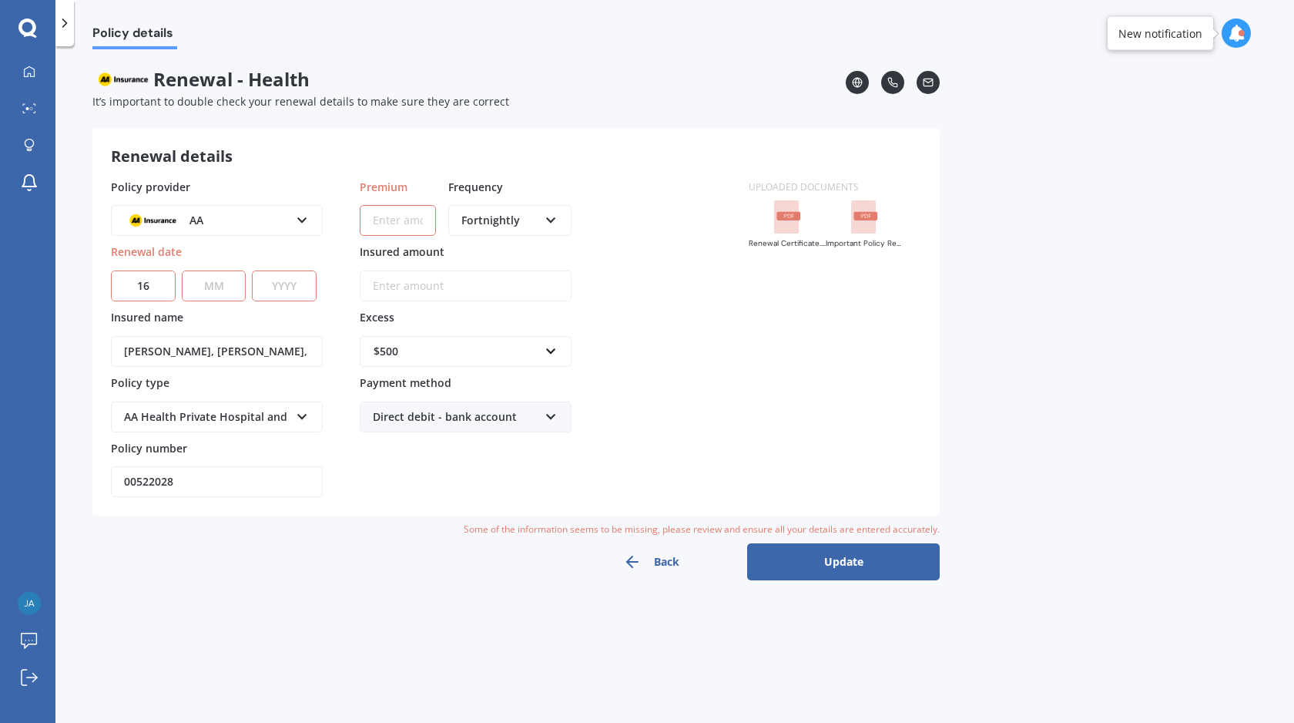
click at [218, 280] on select "MM 01 02 03 04 05 06 07 08 09 10 11 12" at bounding box center [214, 285] width 65 height 31
select select "02"
click at [182, 270] on select "MM 01 02 03 04 05 06 07 08 09 10 11 12" at bounding box center [214, 285] width 65 height 31
click at [301, 272] on select "YYYY 2027 2026 2025 2024 2023 2022 2021 2020 2019 2018 2017 2016 2015 2014 2013…" at bounding box center [284, 285] width 65 height 31
select select "2026"
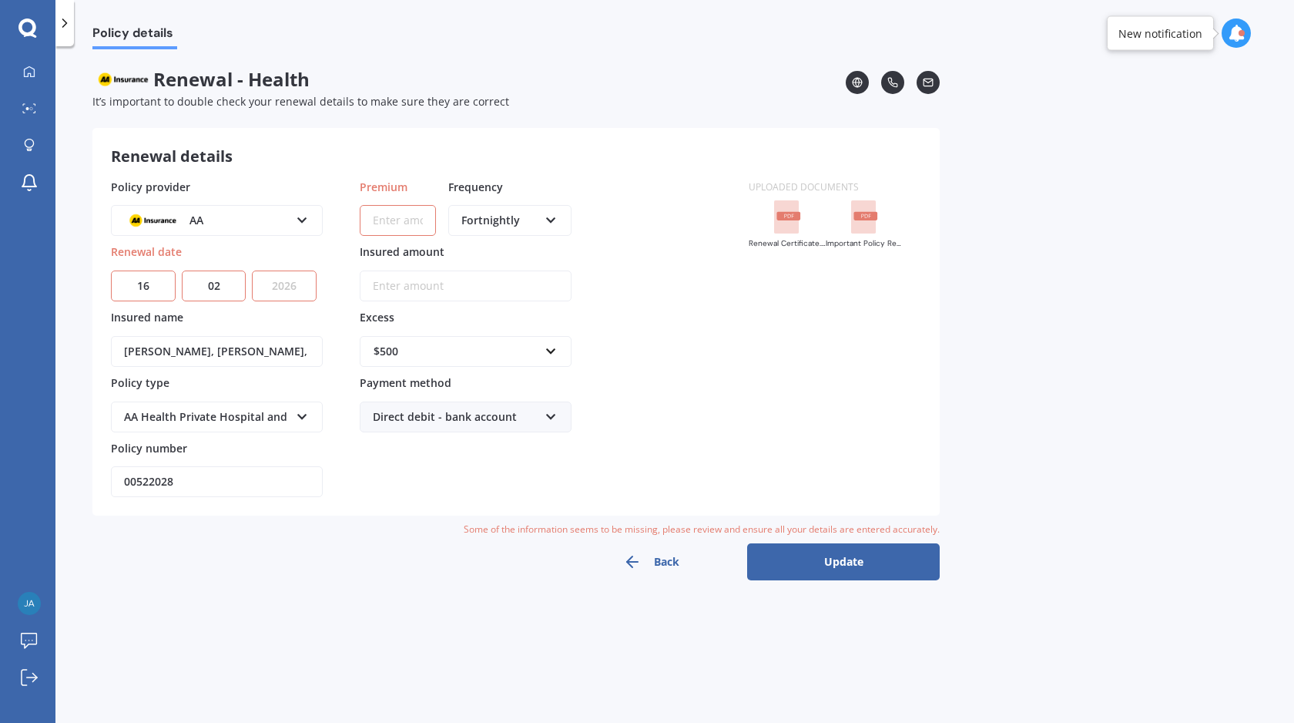
click at [252, 270] on select "YYYY 2027 2026 2025 2024 2023 2022 2021 2020 2019 2018 2017 2016 2015 2014 2013…" at bounding box center [284, 285] width 65 height 31
click at [408, 228] on input "Premium" at bounding box center [398, 220] width 76 height 31
type input "$130.76"
click at [460, 293] on input "Insured amount" at bounding box center [466, 285] width 212 height 31
click at [667, 372] on div "Policy provider AA AA AIA AMP ASB Accuro BNZ Other Partners Life Southern Cross…" at bounding box center [420, 338] width 619 height 319
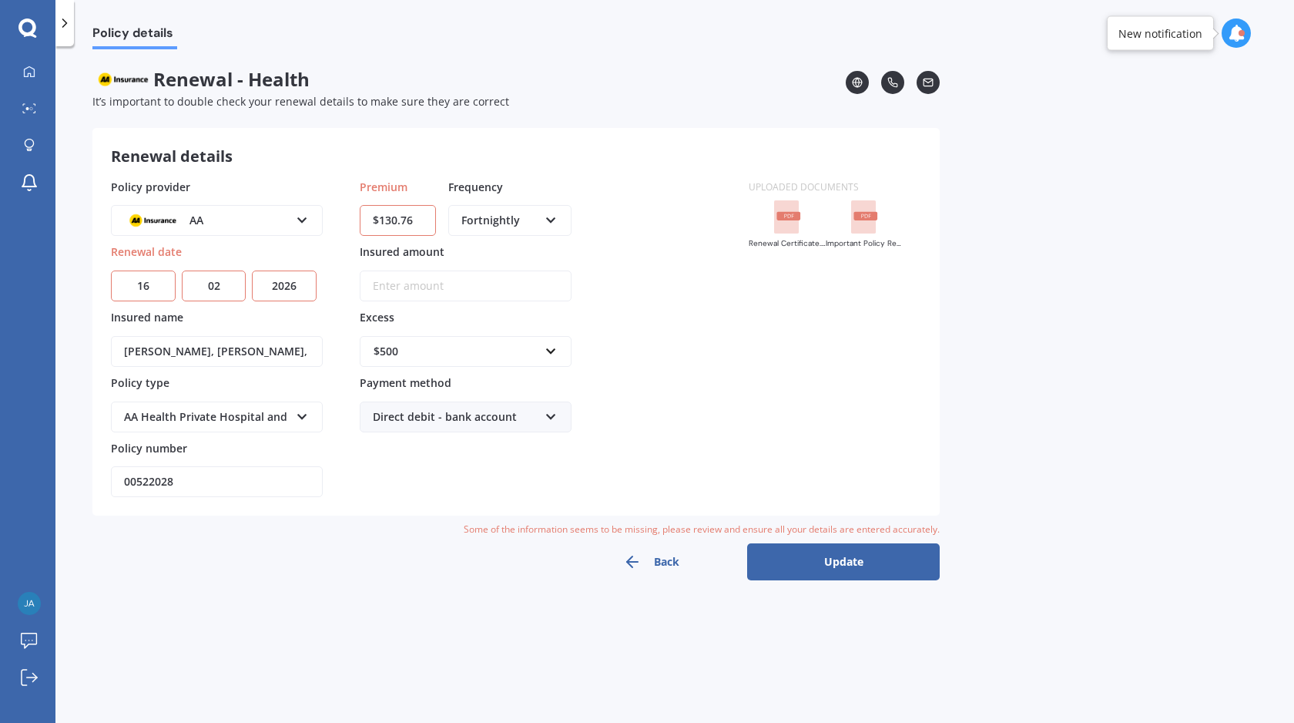
click at [831, 559] on button "Update" at bounding box center [843, 561] width 193 height 37
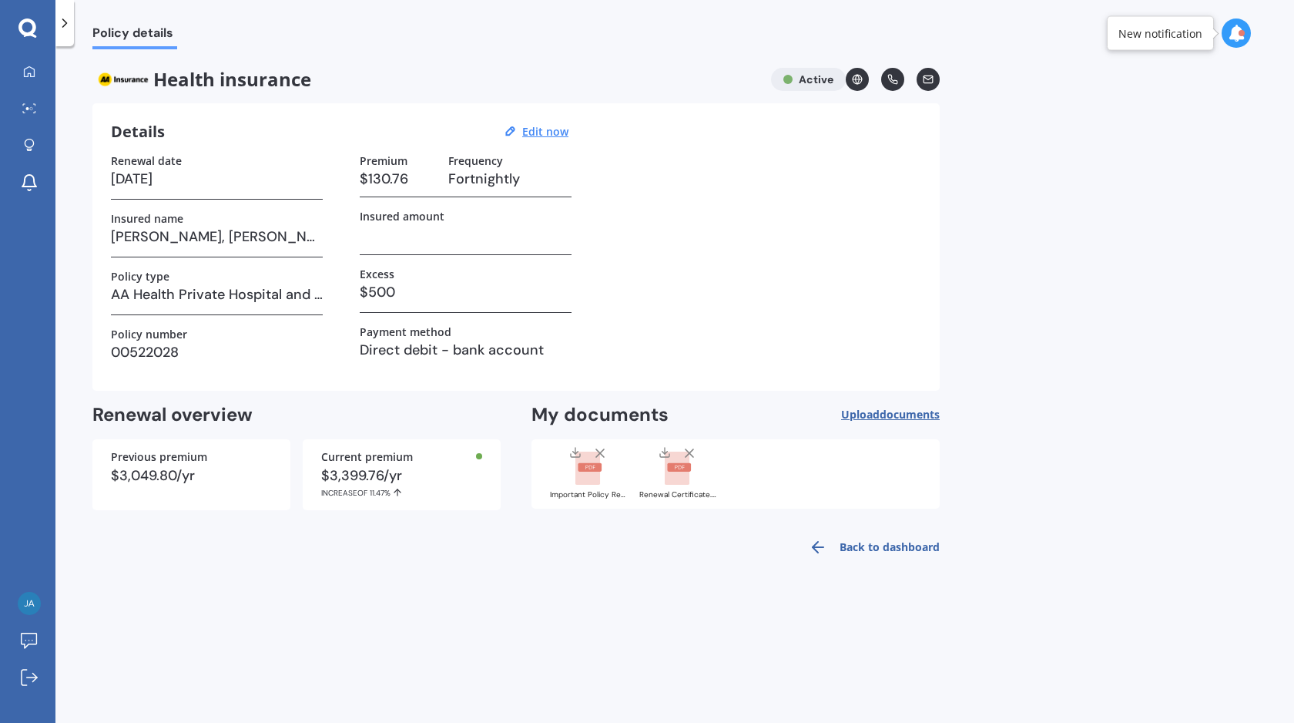
click at [840, 542] on link "Back to dashboard" at bounding box center [870, 546] width 140 height 37
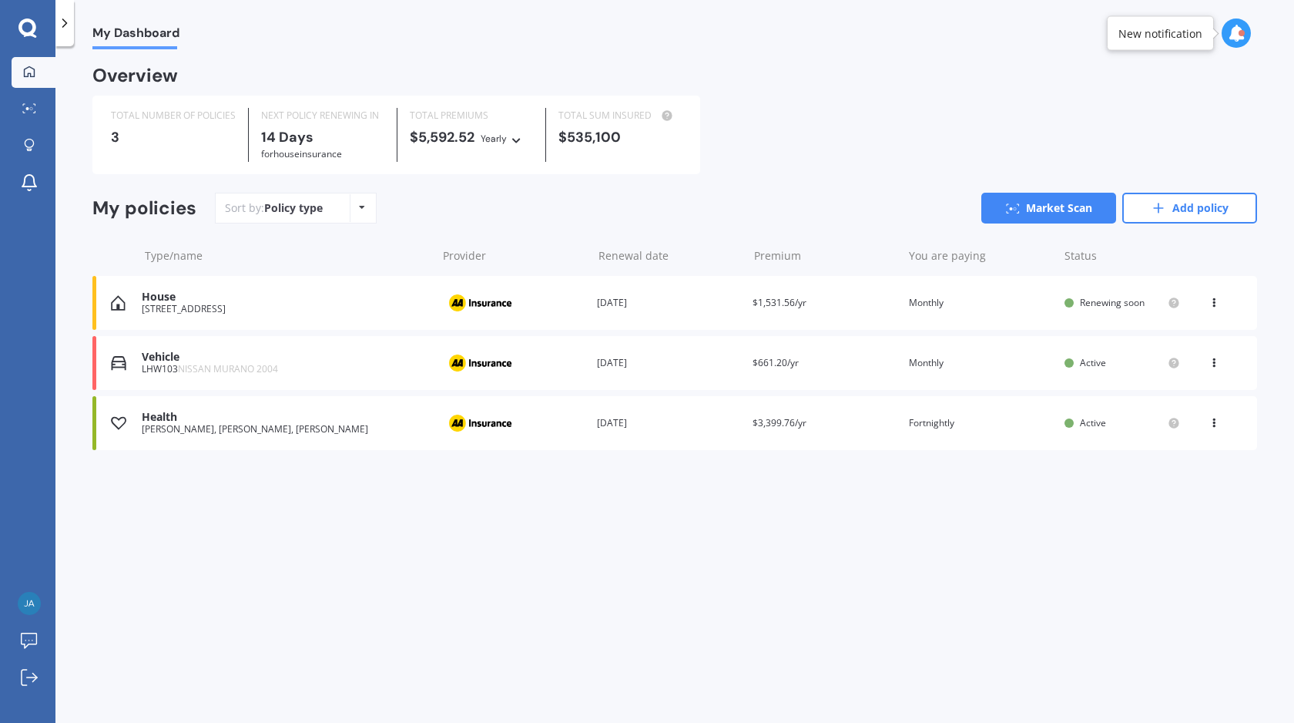
click at [374, 428] on div "[PERSON_NAME], [PERSON_NAME], [PERSON_NAME]" at bounding box center [285, 429] width 287 height 11
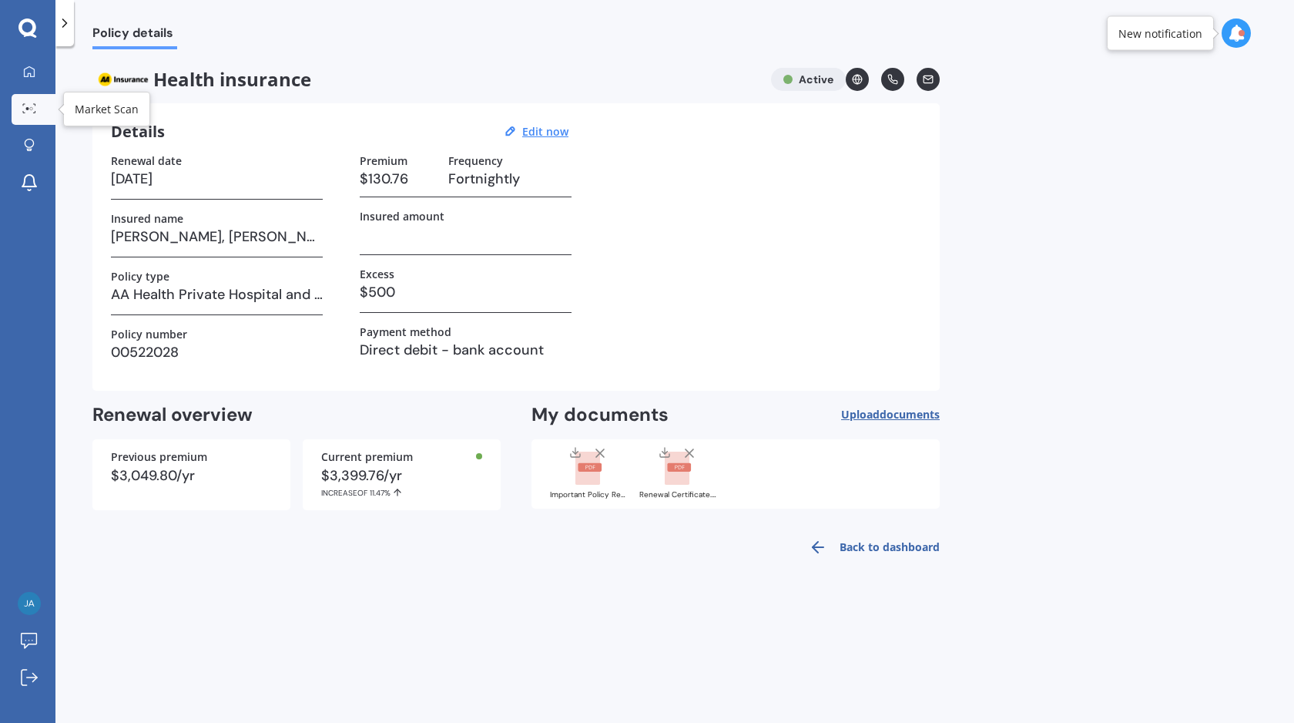
click at [28, 104] on icon at bounding box center [29, 108] width 14 height 10
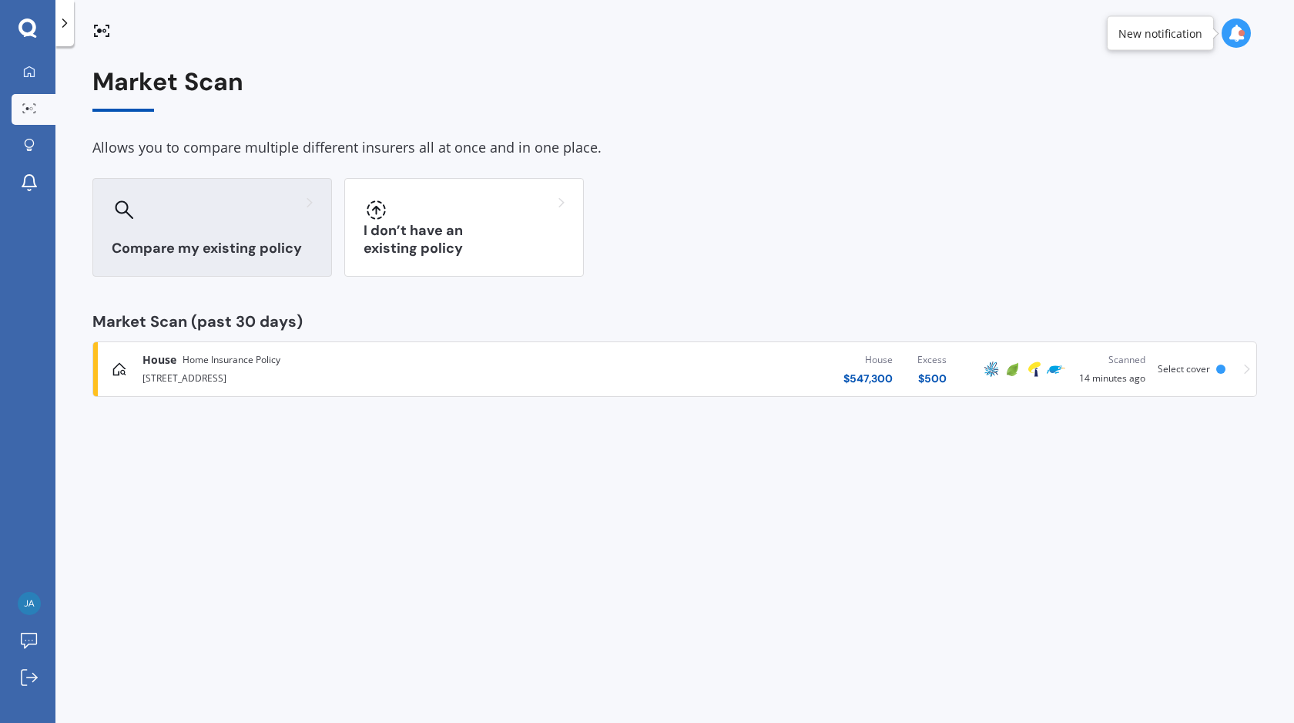
click at [243, 236] on div "Compare my existing policy" at bounding box center [212, 227] width 240 height 99
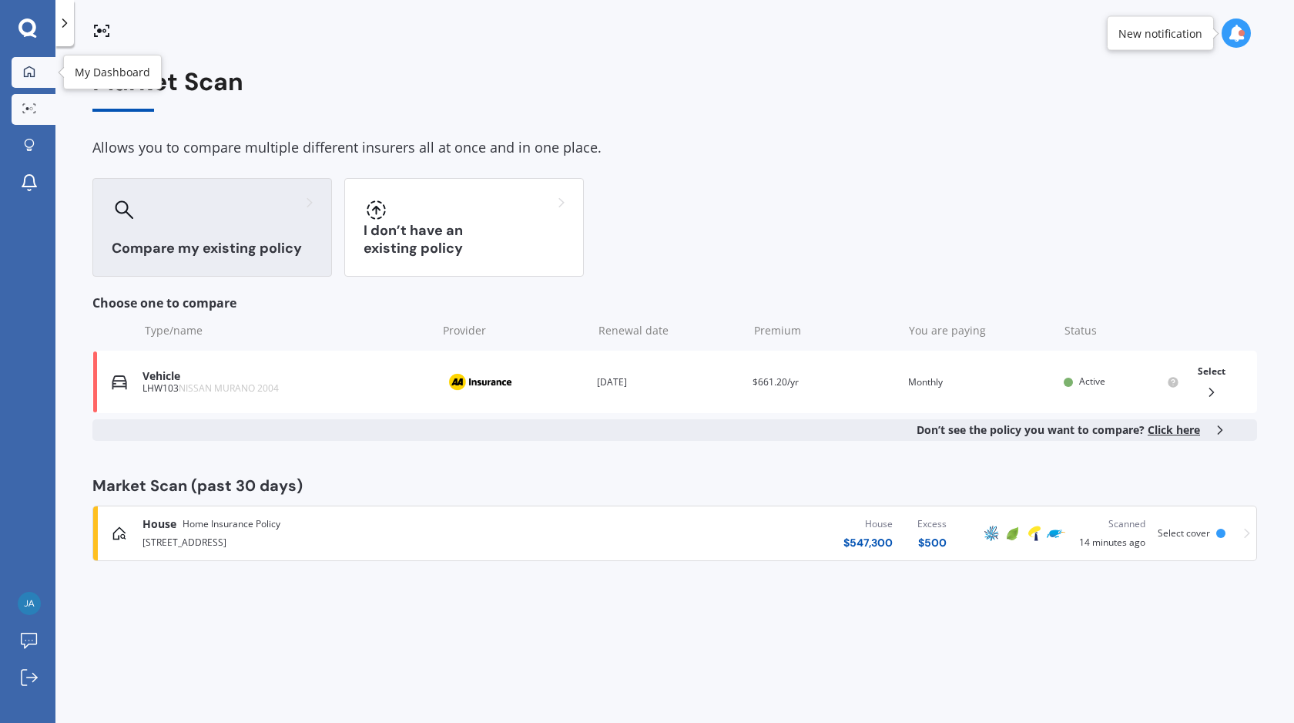
click at [30, 75] on icon at bounding box center [29, 70] width 11 height 11
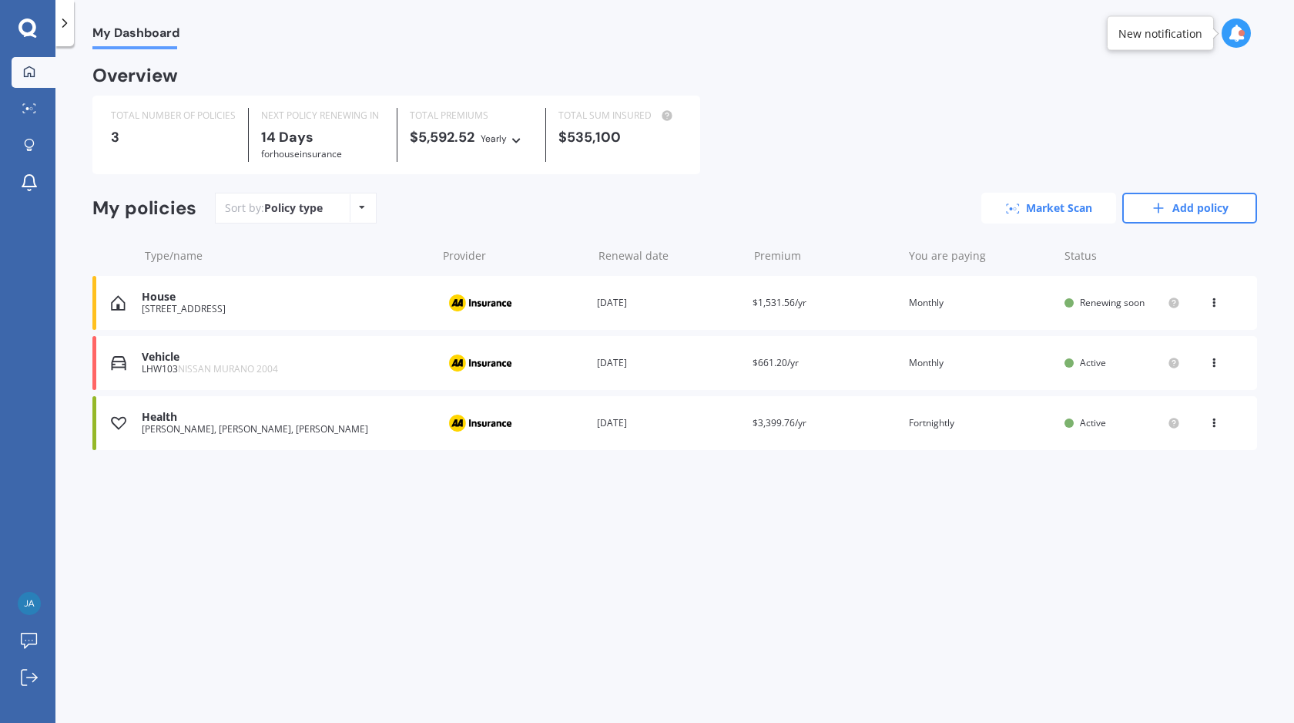
click at [1016, 205] on icon at bounding box center [1013, 208] width 14 height 10
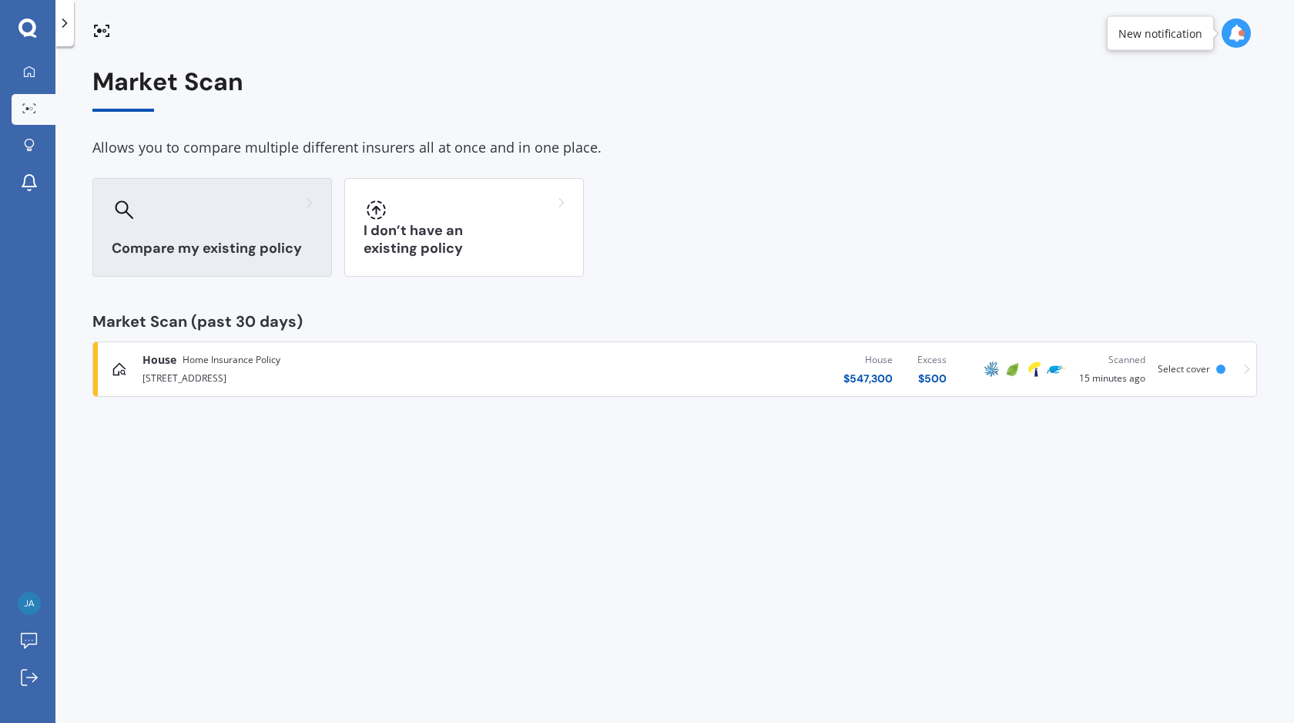
click at [210, 242] on h3 "Compare my existing policy" at bounding box center [212, 249] width 201 height 18
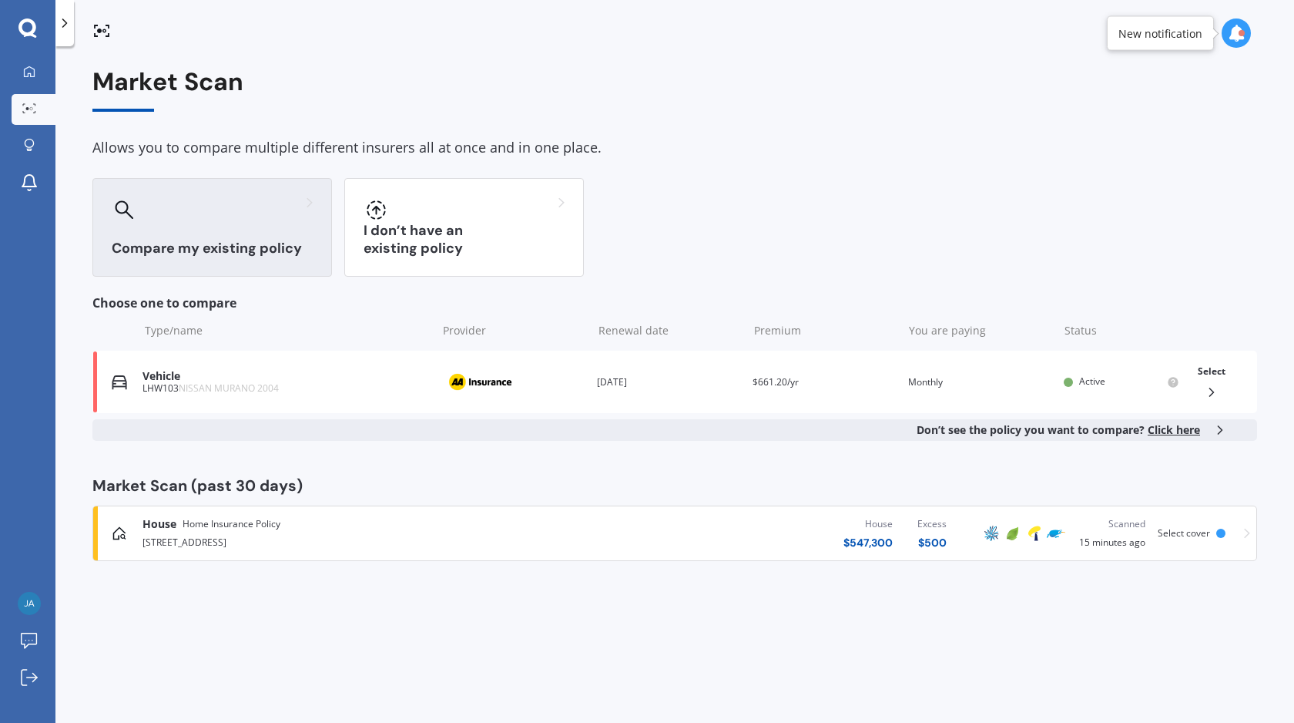
click at [1176, 432] on span "Click here" at bounding box center [1174, 429] width 52 height 15
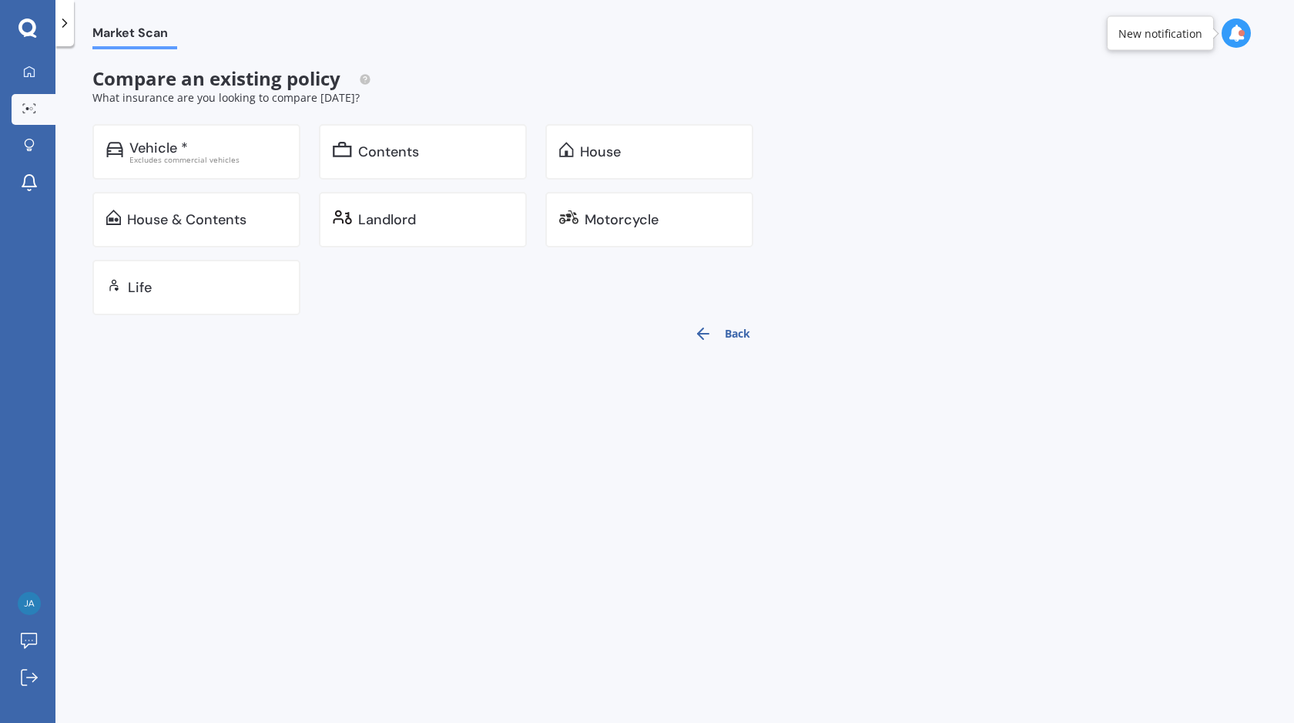
click at [715, 331] on button "Back" at bounding box center [722, 333] width 75 height 37
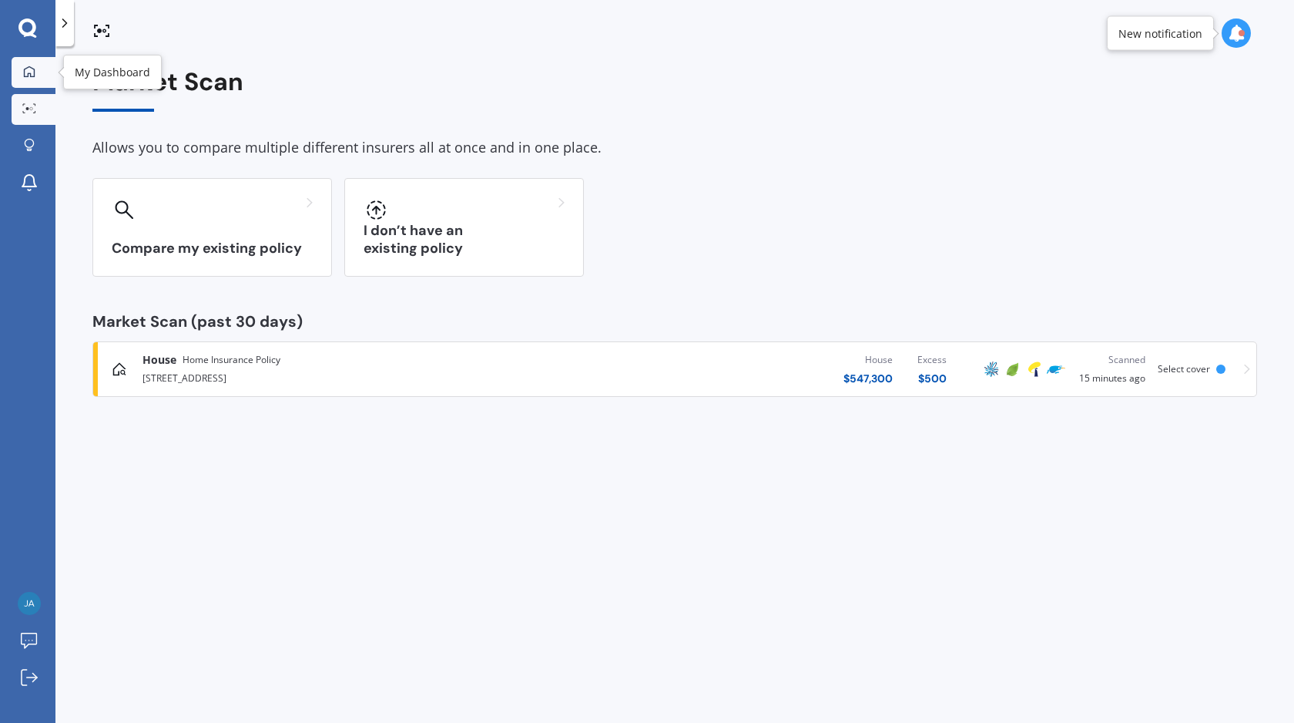
click at [41, 79] on link "My Dashboard" at bounding box center [34, 72] width 44 height 31
